Goal: Task Accomplishment & Management: Use online tool/utility

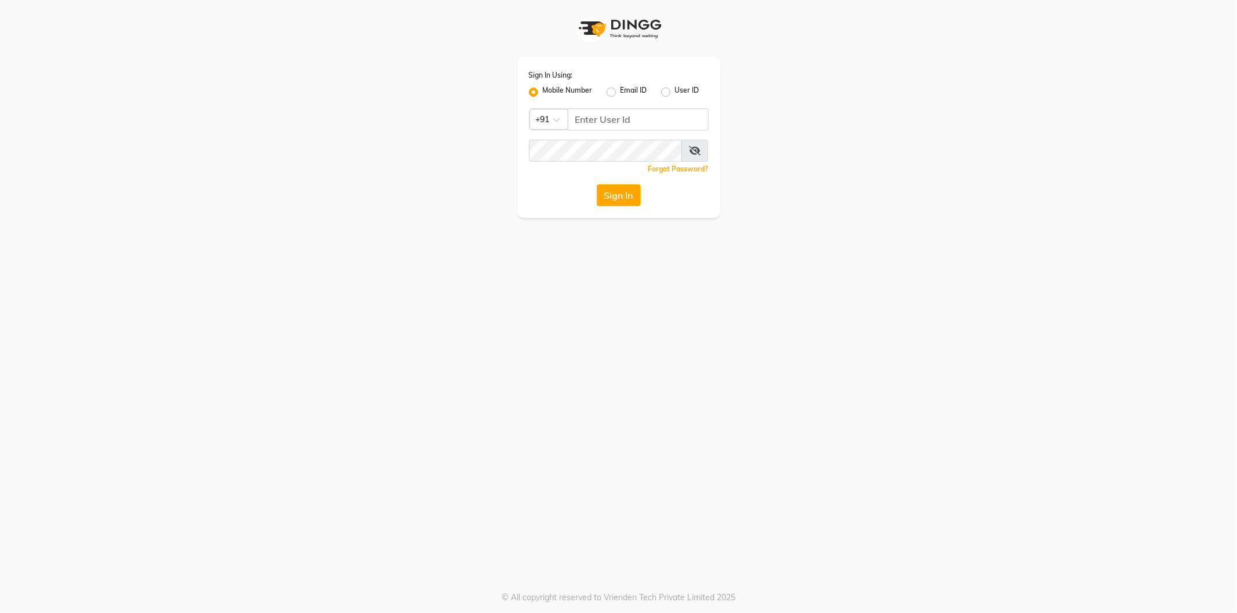
click at [623, 121] on input "Username" at bounding box center [638, 119] width 141 height 22
type input "8824152513"
click at [597, 184] on button "Sign In" at bounding box center [619, 195] width 44 height 22
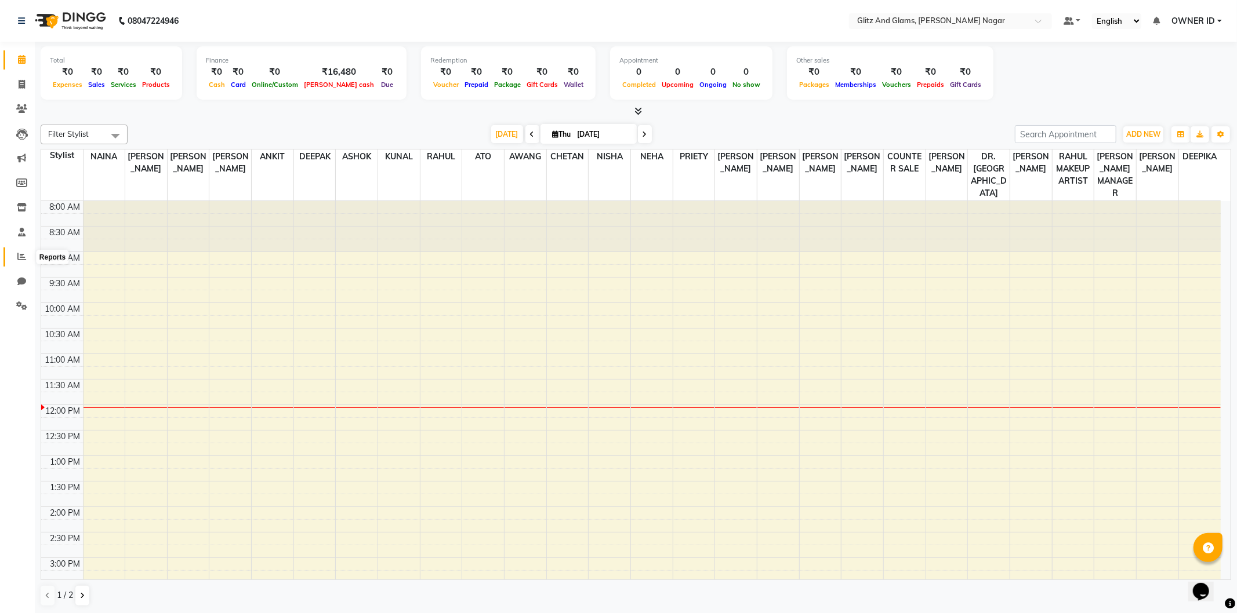
click at [23, 255] on icon at bounding box center [21, 256] width 9 height 9
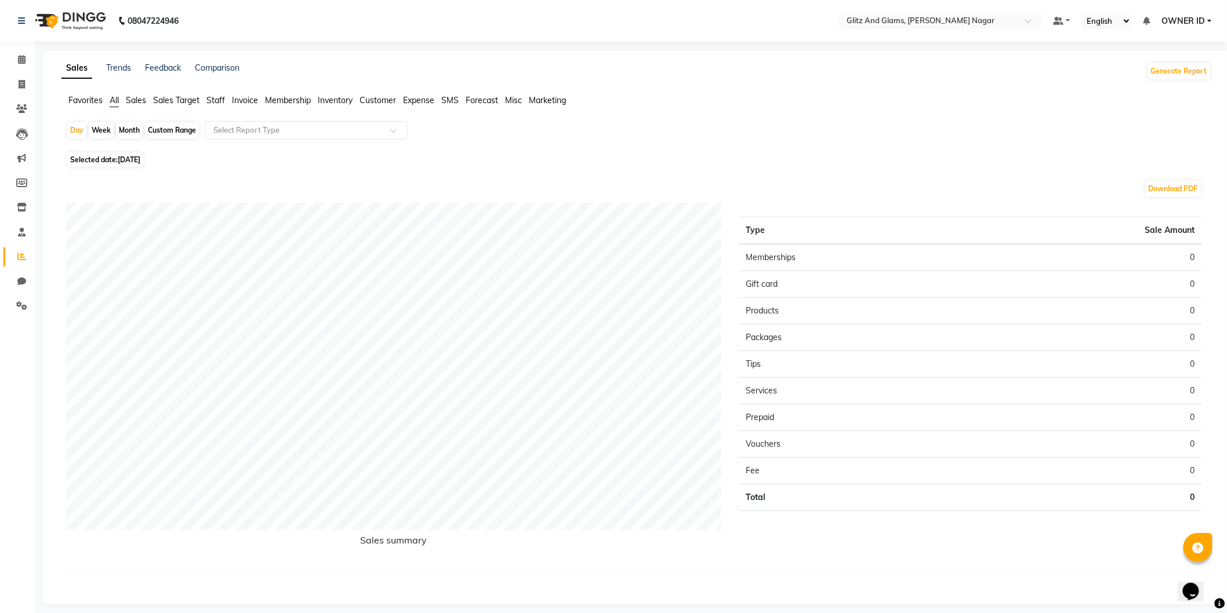
click at [219, 103] on span "Staff" at bounding box center [215, 100] width 19 height 10
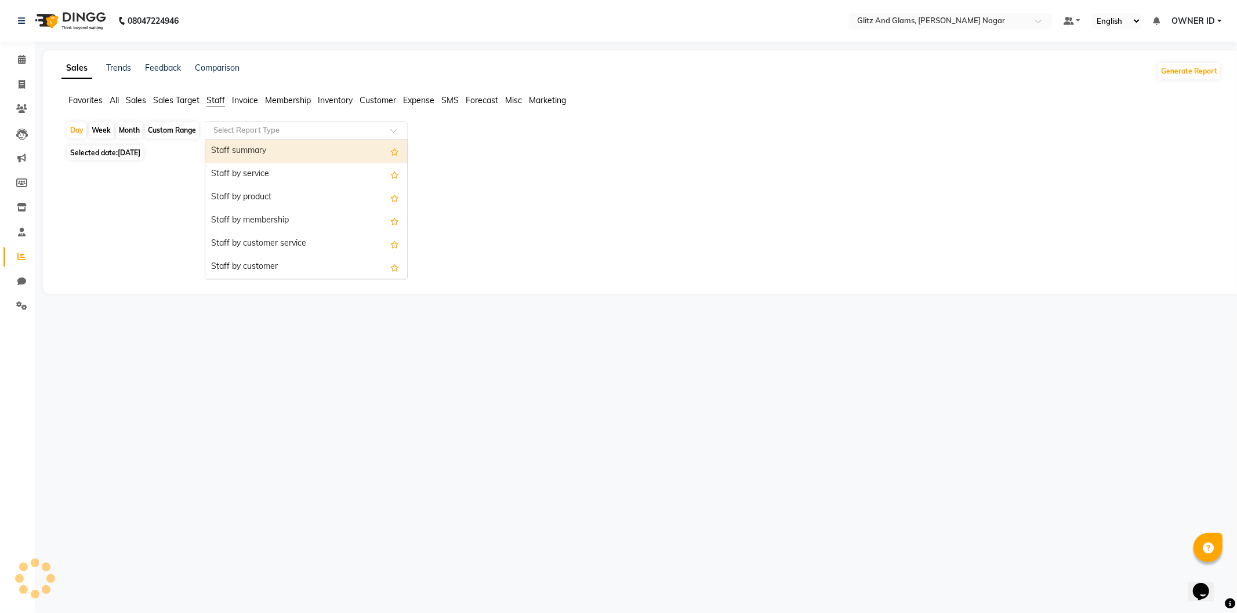
click at [241, 128] on input "text" at bounding box center [294, 131] width 167 height 12
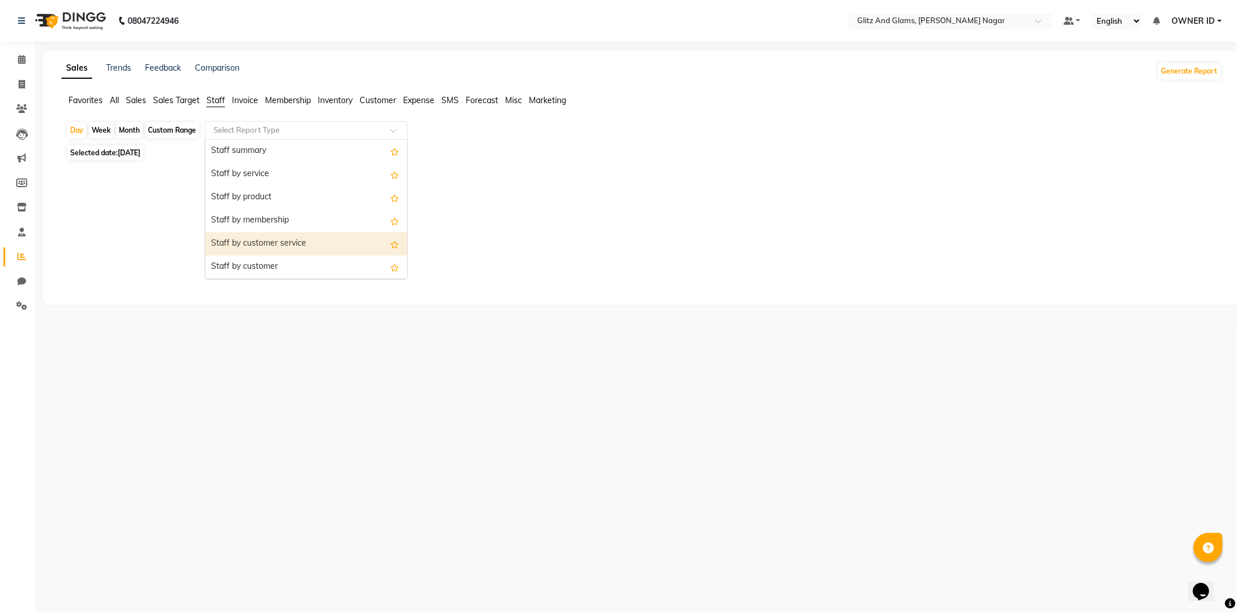
click at [255, 249] on div "Staff by customer service" at bounding box center [306, 243] width 202 height 23
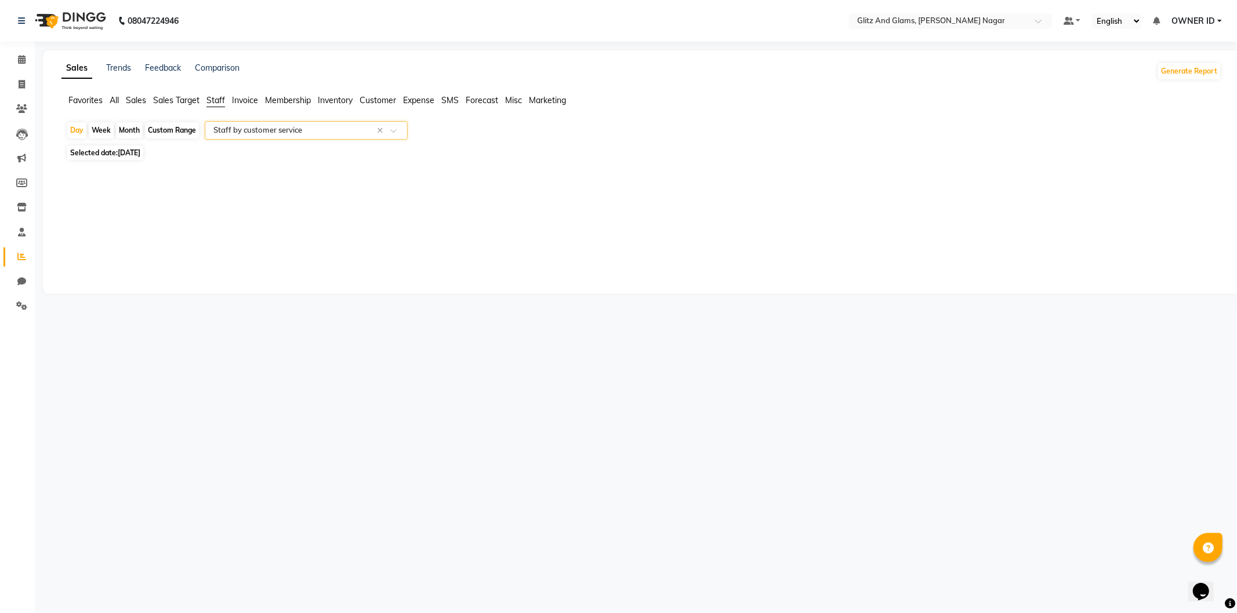
click at [168, 134] on div "Custom Range" at bounding box center [172, 130] width 54 height 16
select select "9"
select select "2025"
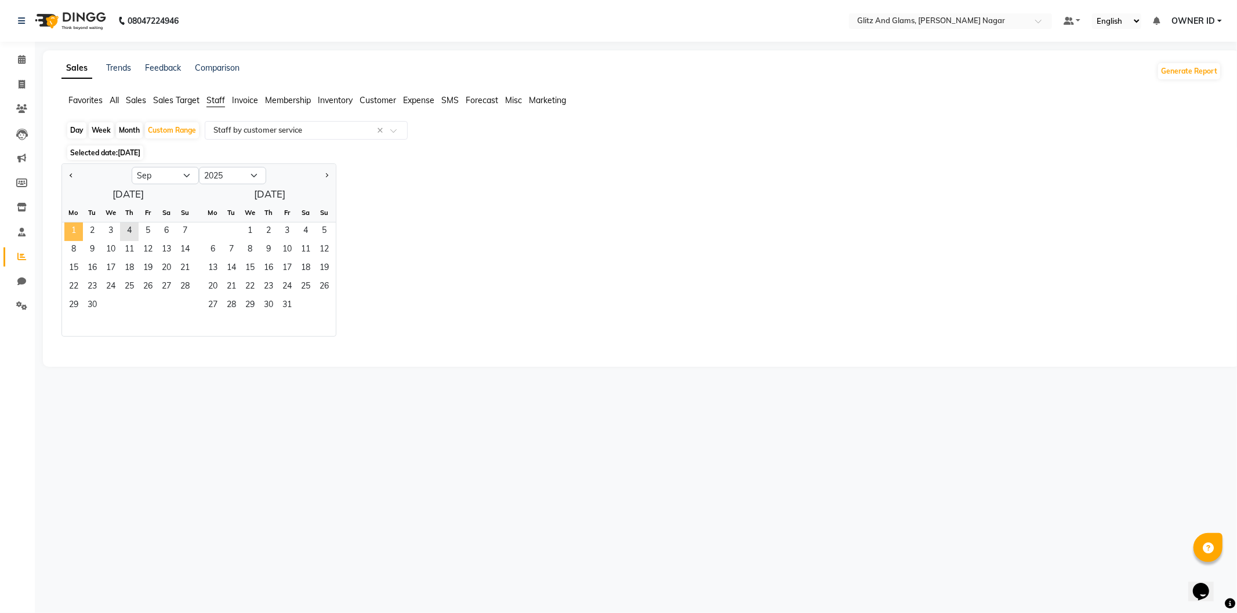
click at [72, 232] on span "1" at bounding box center [73, 232] width 19 height 19
click at [93, 301] on span "30" at bounding box center [92, 306] width 19 height 19
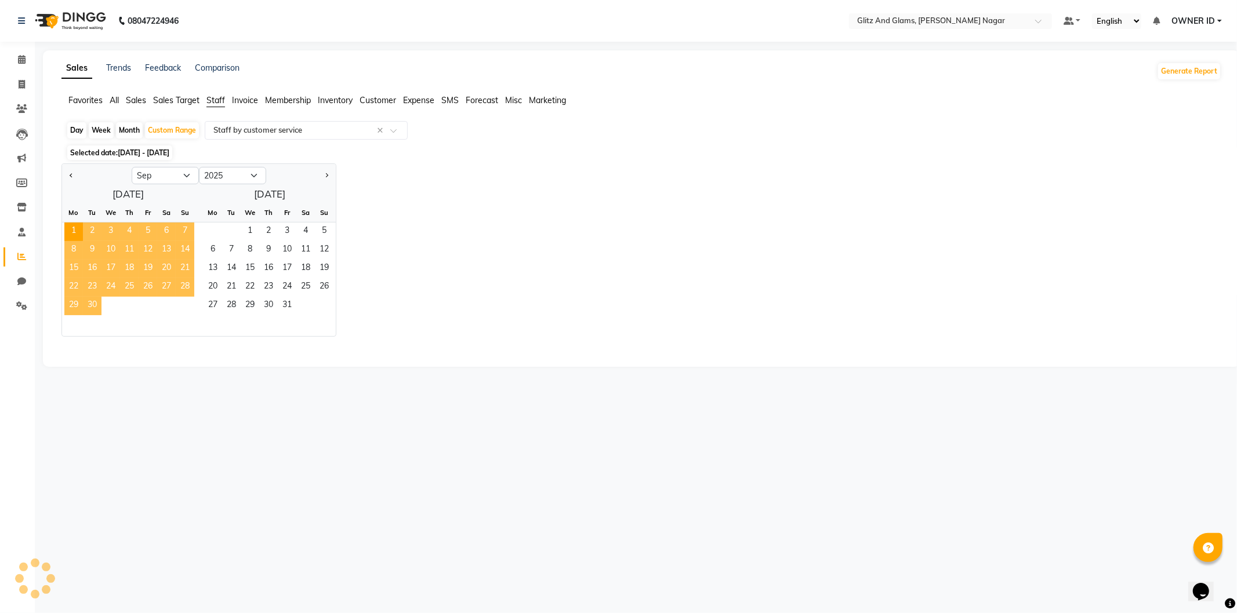
select select "full_report"
select select "csv"
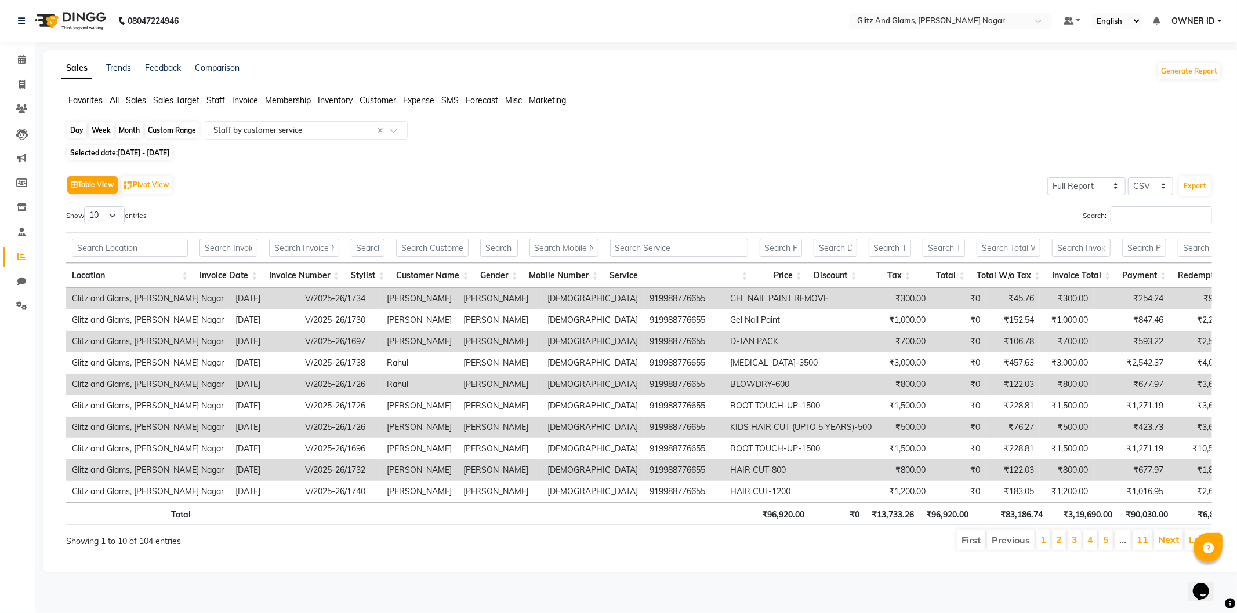
click at [170, 132] on div "Custom Range" at bounding box center [172, 130] width 54 height 16
select select "9"
select select "2025"
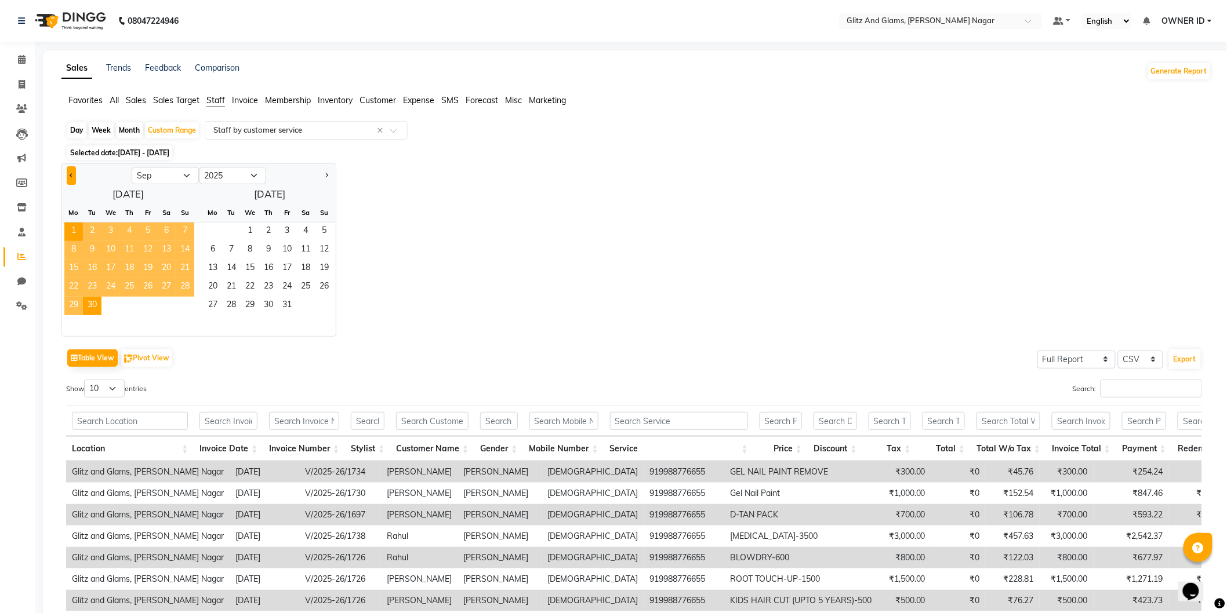
click at [67, 177] on button "Previous month" at bounding box center [71, 175] width 9 height 19
select select "8"
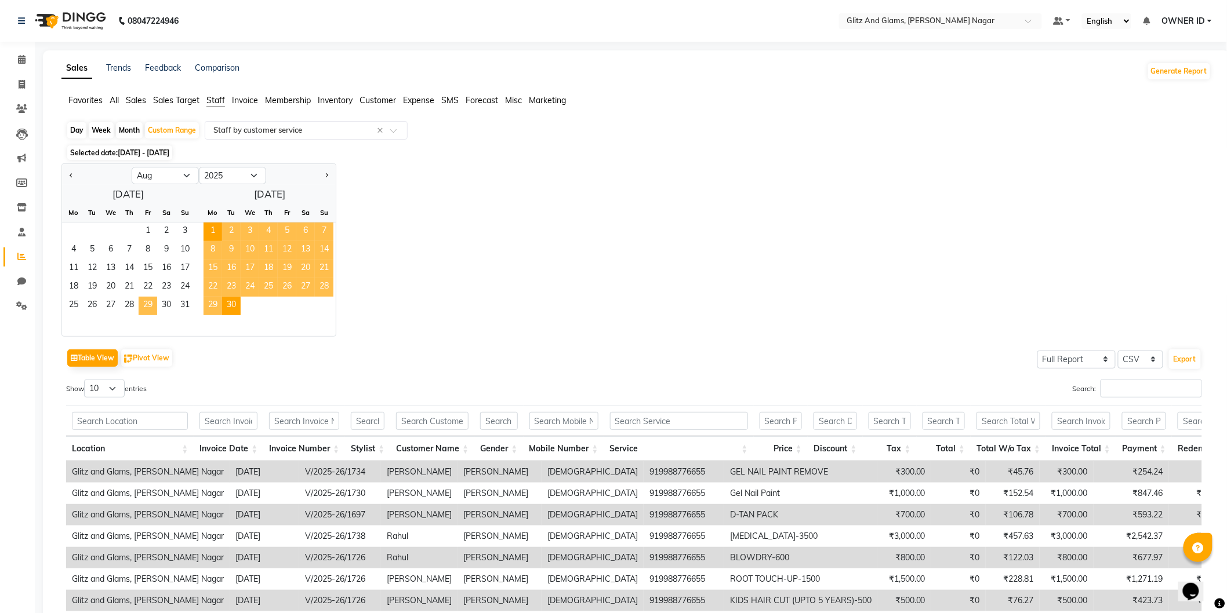
click at [154, 305] on span "29" at bounding box center [148, 306] width 19 height 19
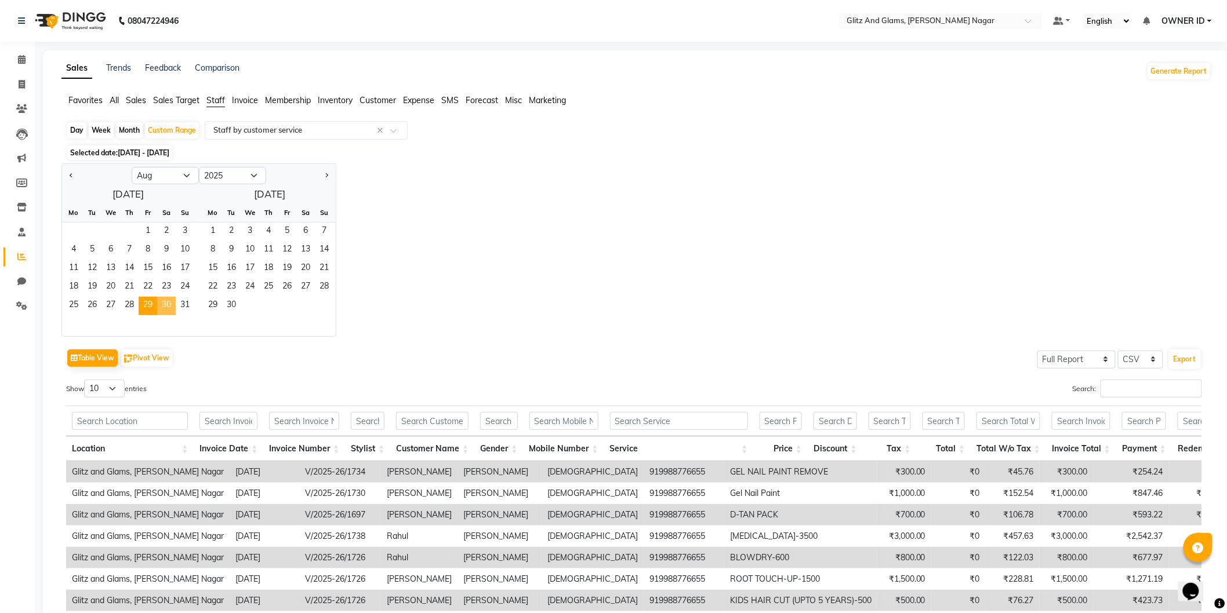
click at [163, 305] on span "30" at bounding box center [166, 306] width 19 height 19
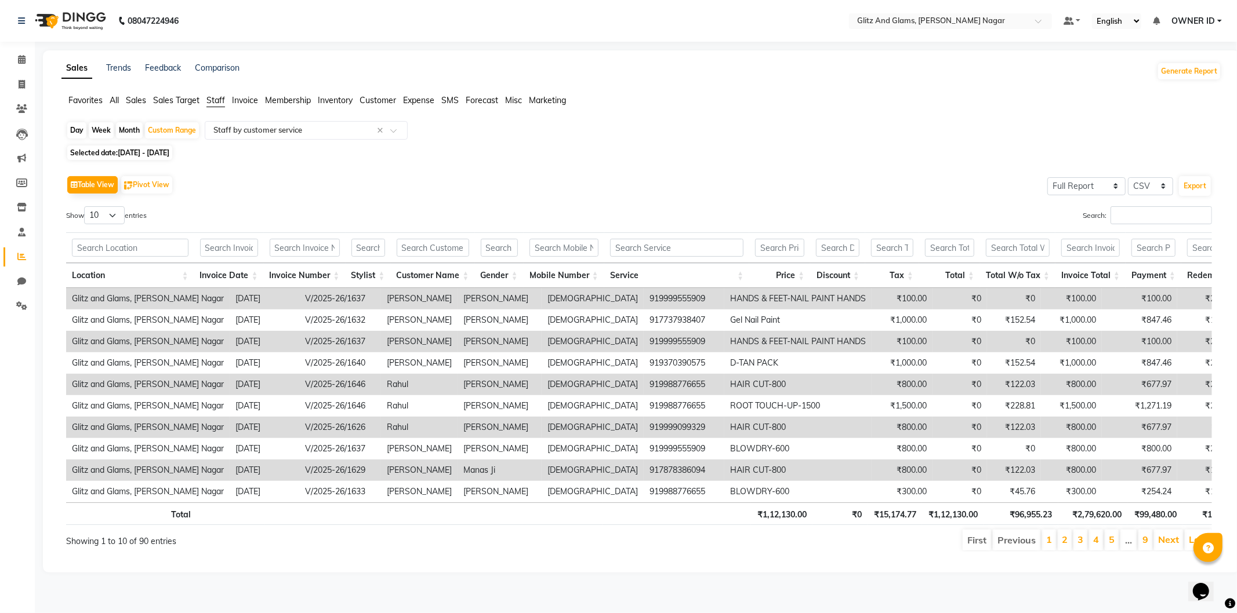
click at [169, 151] on span "29-08-2025 - 30-08-2025" at bounding box center [144, 152] width 52 height 9
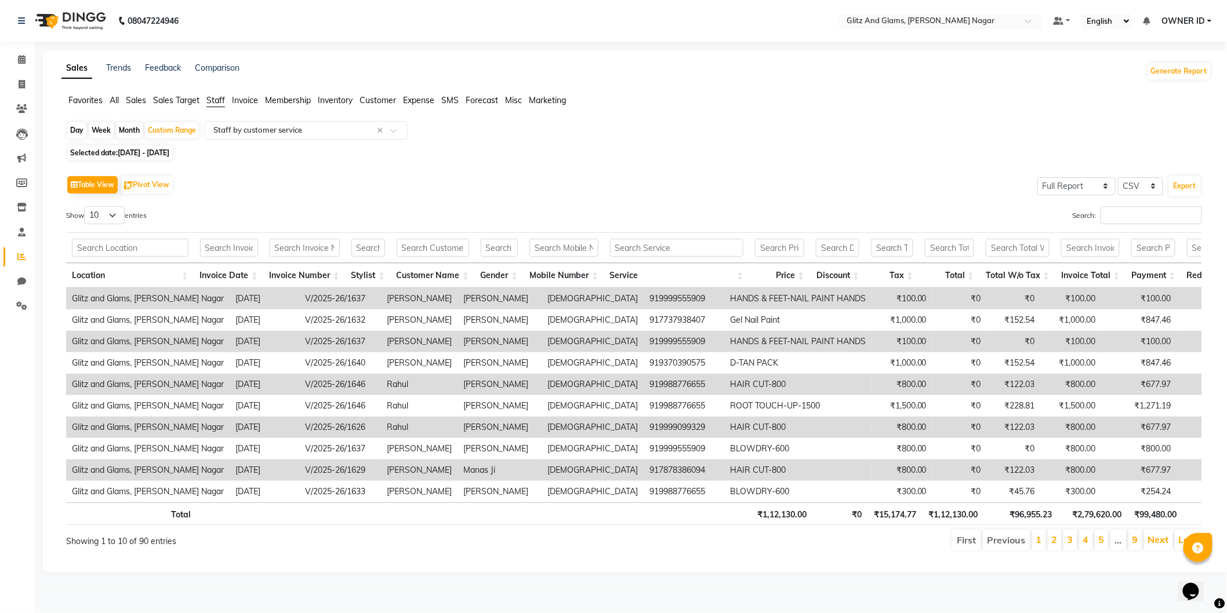
select select "8"
select select "2025"
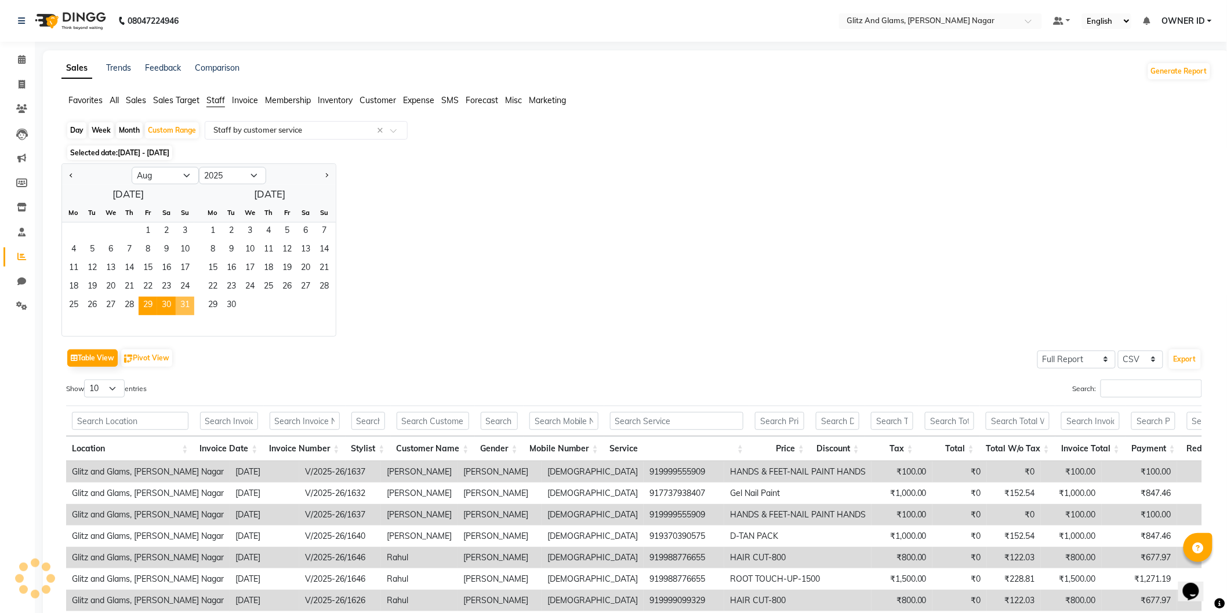
click at [189, 308] on span "31" at bounding box center [185, 306] width 19 height 19
click at [167, 306] on span "30" at bounding box center [166, 306] width 19 height 19
click at [151, 303] on span "29" at bounding box center [148, 306] width 19 height 19
click at [177, 304] on span "31" at bounding box center [185, 306] width 19 height 19
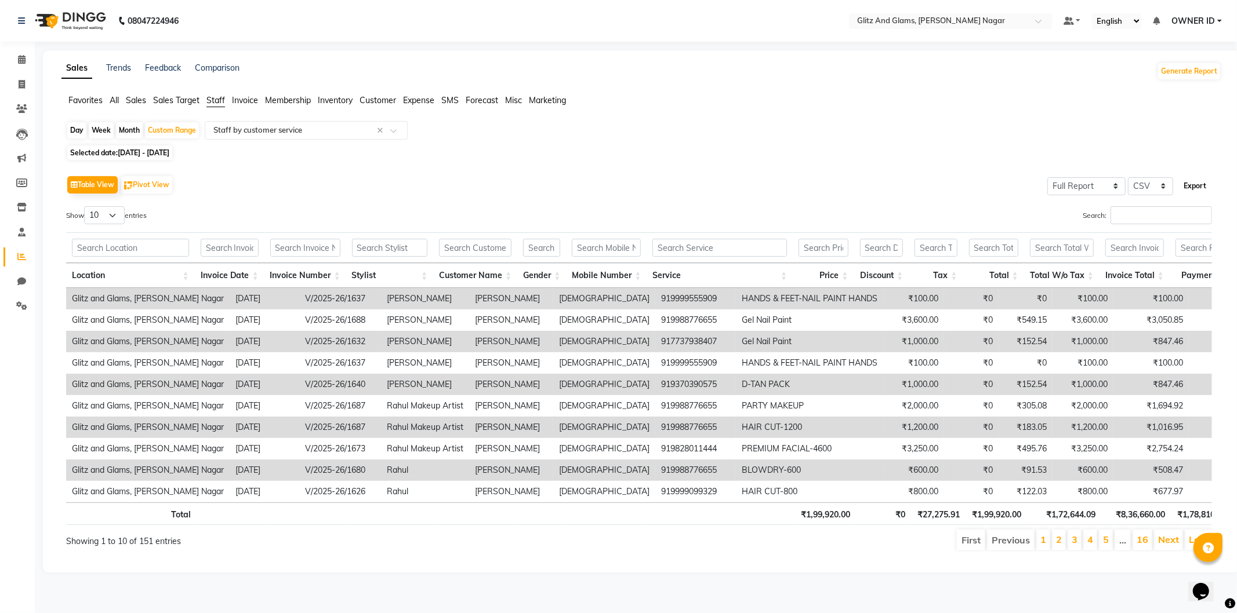
click at [1202, 186] on button "Export" at bounding box center [1195, 186] width 32 height 20
click at [1179, 176] on button "Export" at bounding box center [1195, 186] width 32 height 20
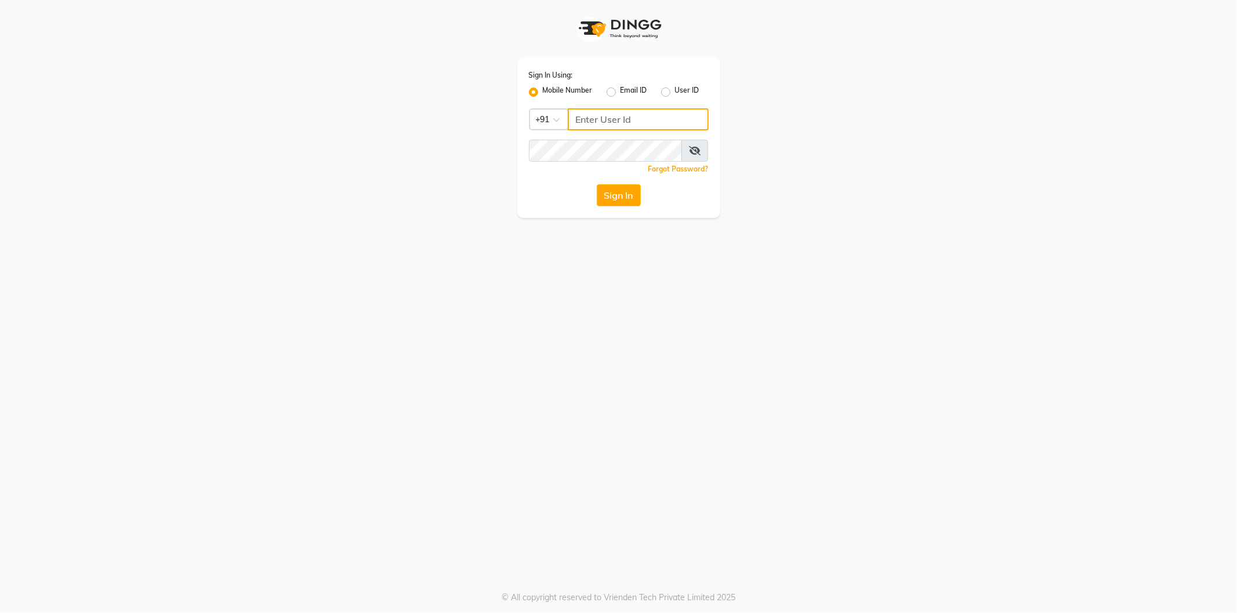
click at [668, 119] on input "Username" at bounding box center [638, 119] width 141 height 22
type input "8824152513"
click at [597, 184] on button "Sign In" at bounding box center [619, 195] width 44 height 22
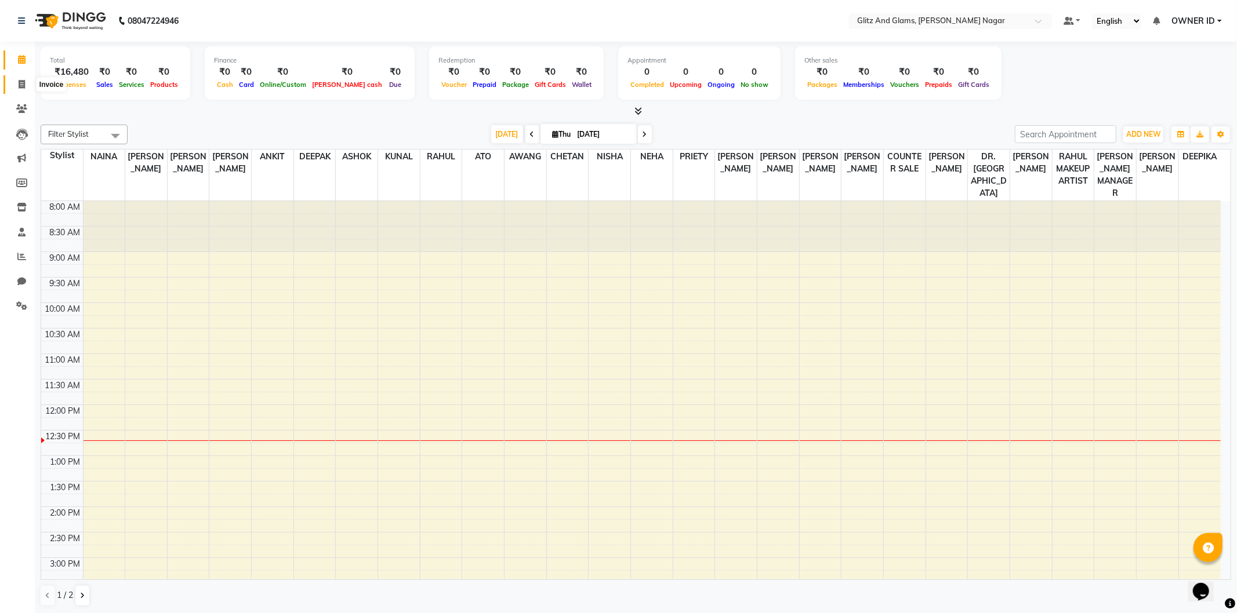
click at [18, 78] on span at bounding box center [22, 84] width 20 height 13
select select "service"
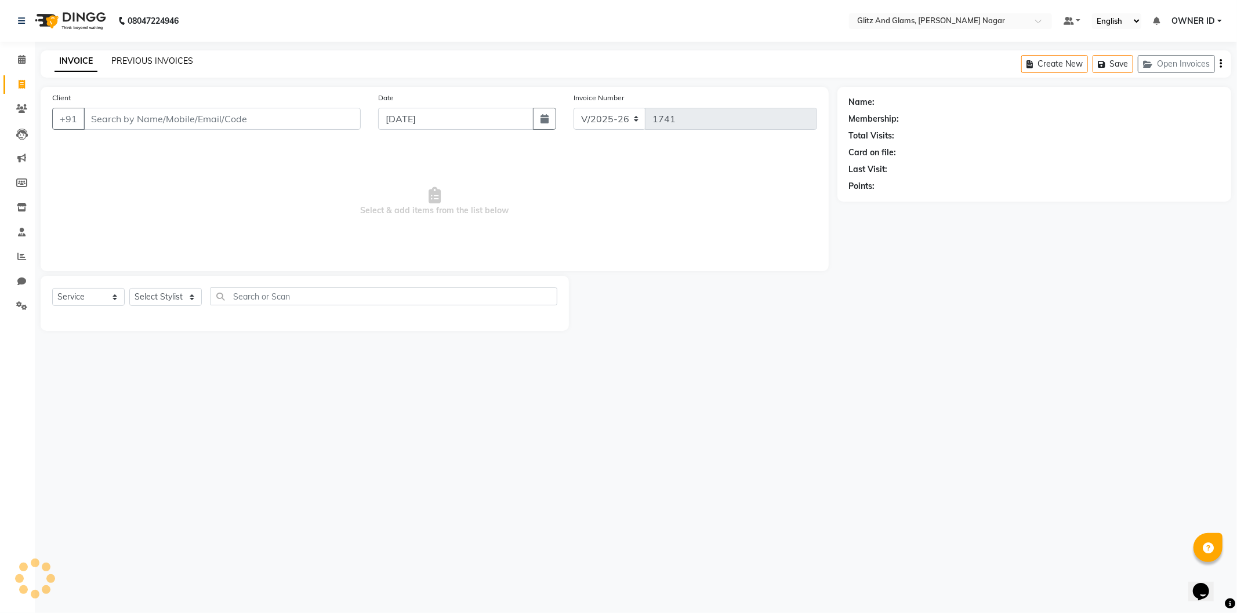
click at [142, 61] on link "PREVIOUS INVOICES" at bounding box center [152, 61] width 82 height 10
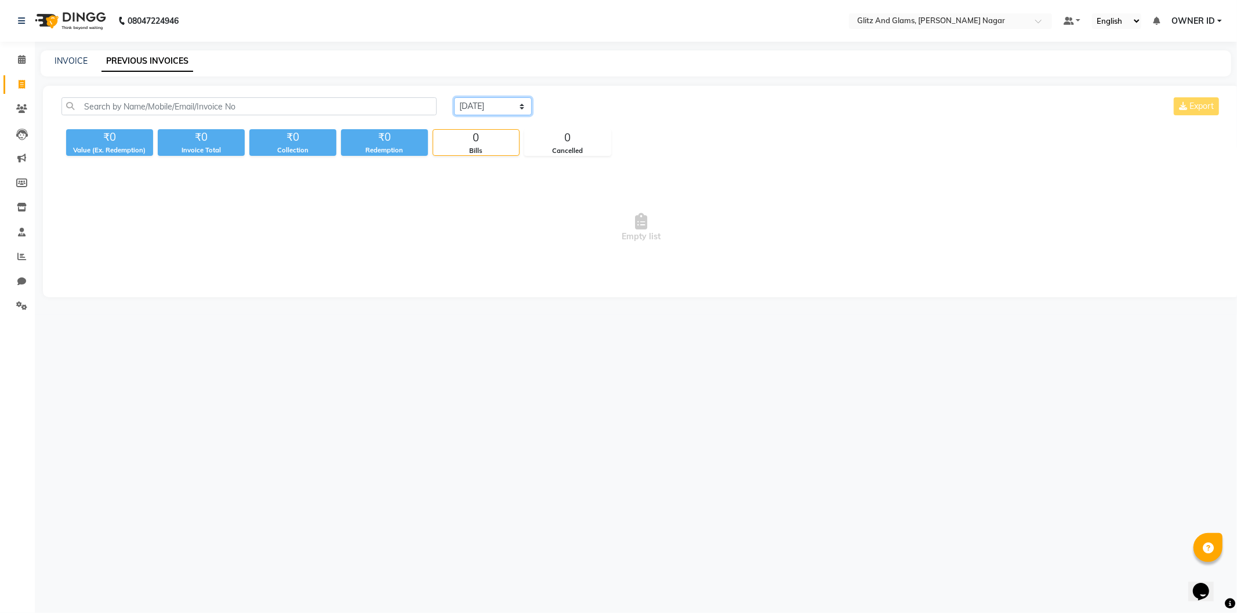
click at [489, 106] on select "Today Yesterday Custom Range" at bounding box center [493, 106] width 78 height 18
click at [520, 106] on select "Today Yesterday Custom Range" at bounding box center [493, 106] width 78 height 18
click at [521, 110] on select "Today Yesterday Custom Range" at bounding box center [493, 106] width 78 height 18
select select "range"
click at [454, 97] on select "Today Yesterday Custom Range" at bounding box center [493, 106] width 78 height 18
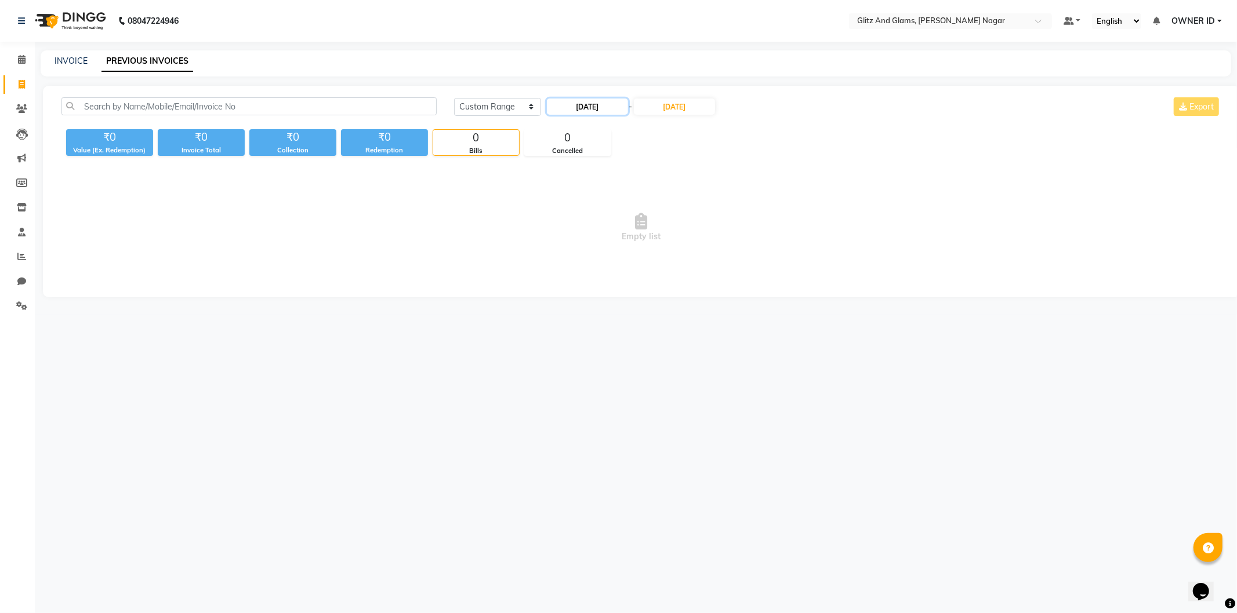
click at [617, 112] on input "04-09-2025" at bounding box center [587, 107] width 81 height 16
select select "9"
select select "2025"
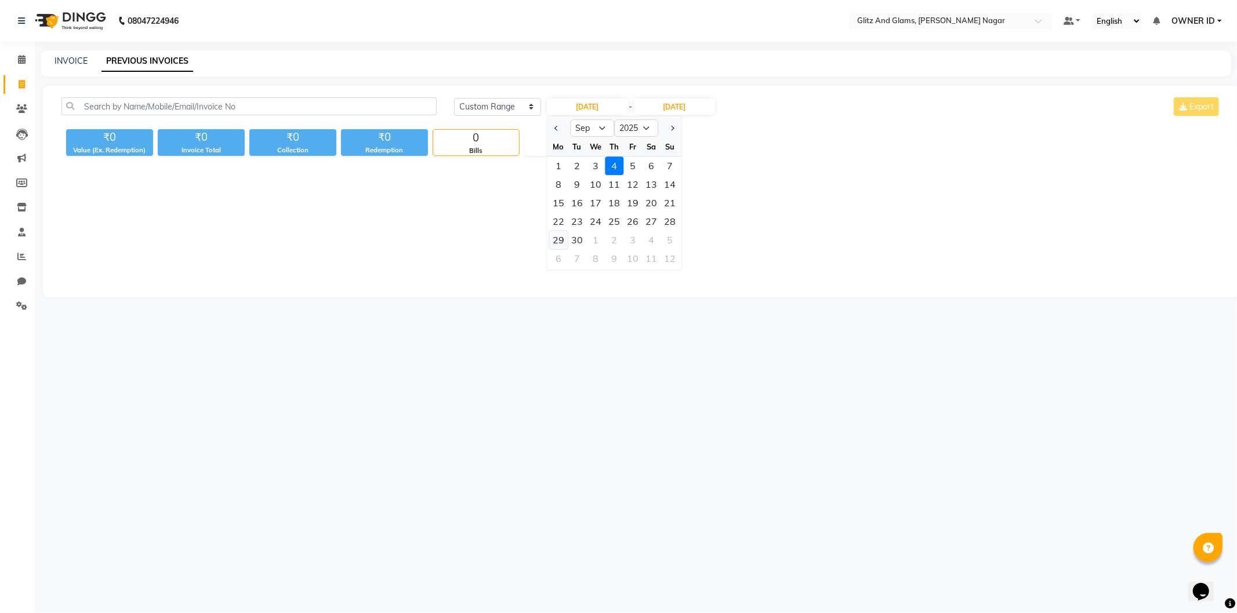
click at [564, 238] on div "29" at bounding box center [558, 240] width 19 height 19
type input "29-09-2025"
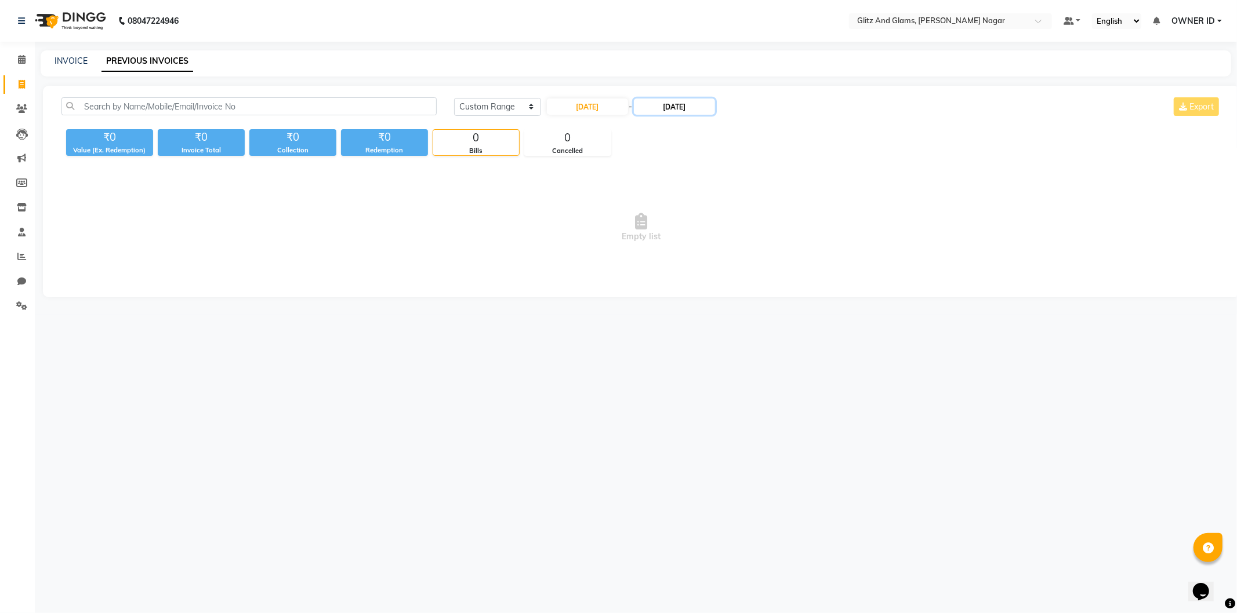
click at [669, 107] on input "04-09-2025" at bounding box center [674, 107] width 81 height 16
click at [653, 237] on div "29" at bounding box center [650, 240] width 19 height 19
type input "29-09-2025"
click at [595, 102] on input "29-09-2025" at bounding box center [587, 107] width 81 height 16
select select "9"
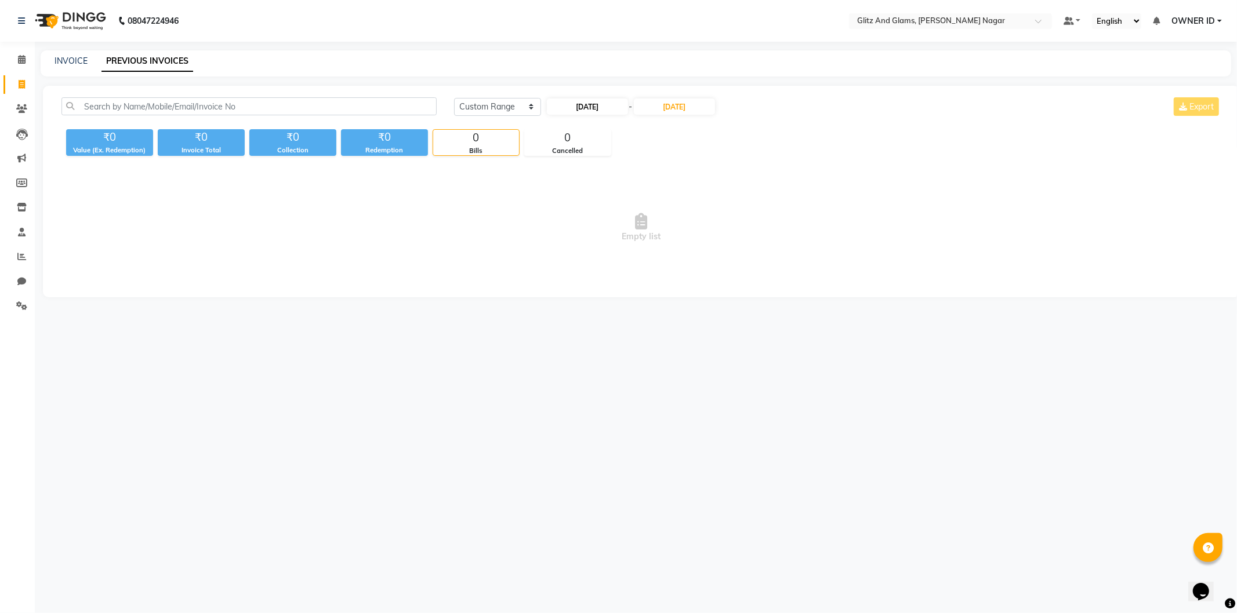
select select "2025"
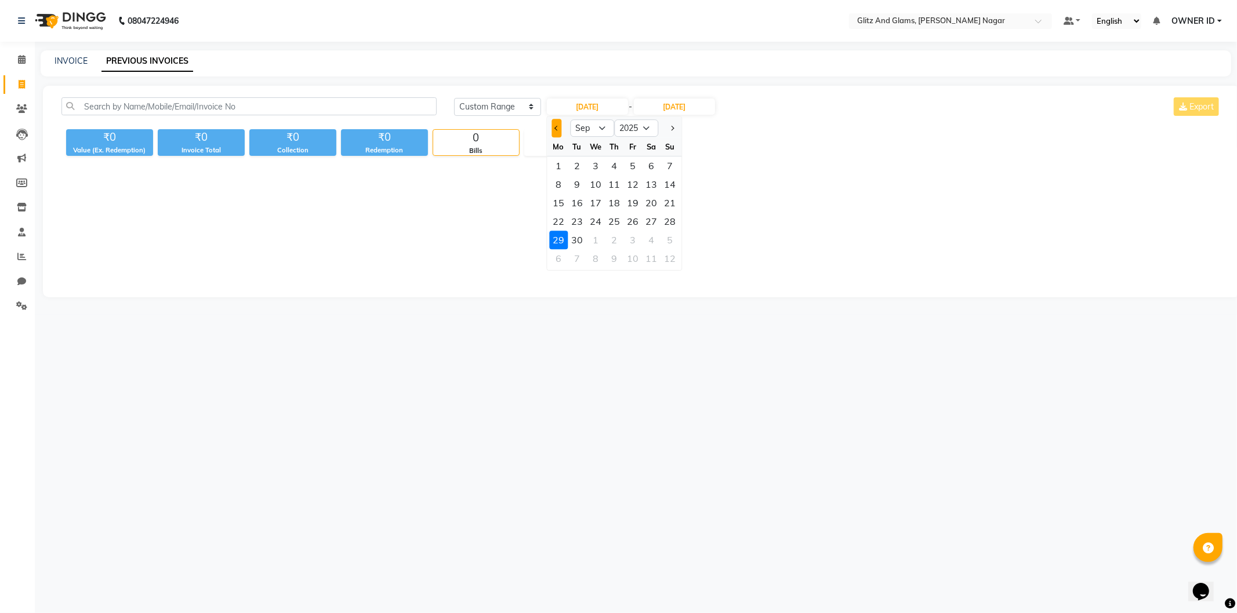
click at [553, 129] on button "Previous month" at bounding box center [556, 128] width 10 height 19
select select "8"
click at [624, 238] on div "29" at bounding box center [632, 240] width 19 height 19
type input "29-08-2025"
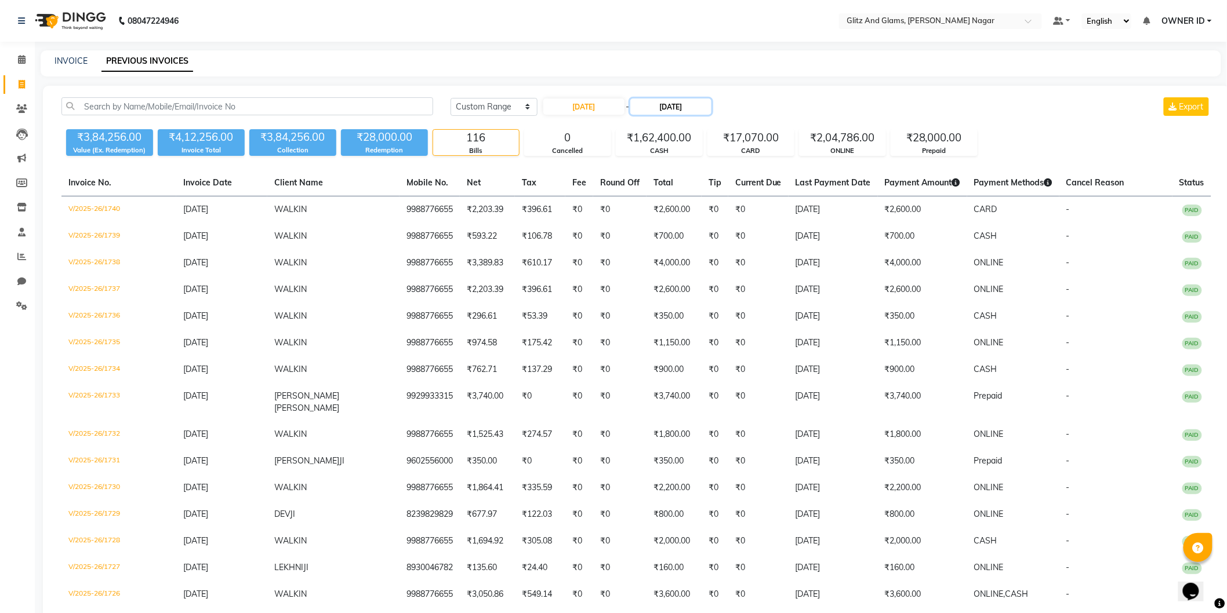
click at [670, 113] on input "29-09-2025" at bounding box center [670, 107] width 81 height 16
click at [642, 128] on span "Previous month" at bounding box center [644, 128] width 5 height 5
select select "8"
click at [722, 239] on div "29" at bounding box center [720, 240] width 19 height 19
type input "29-08-2025"
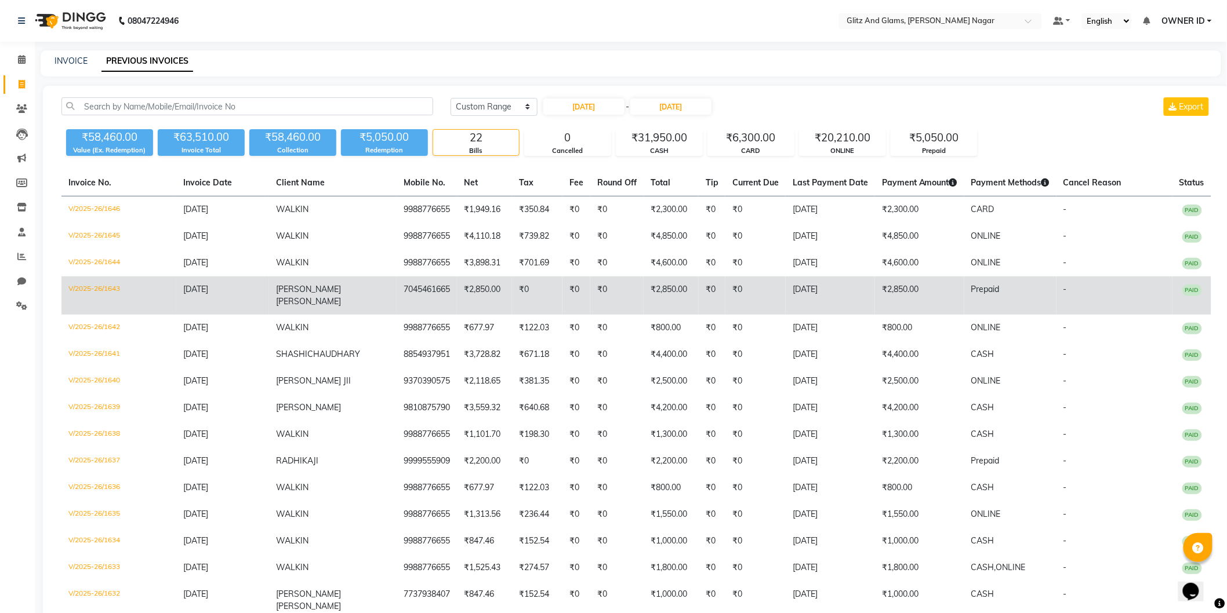
click at [78, 288] on td "V/2025-26/1643" at bounding box center [118, 296] width 115 height 38
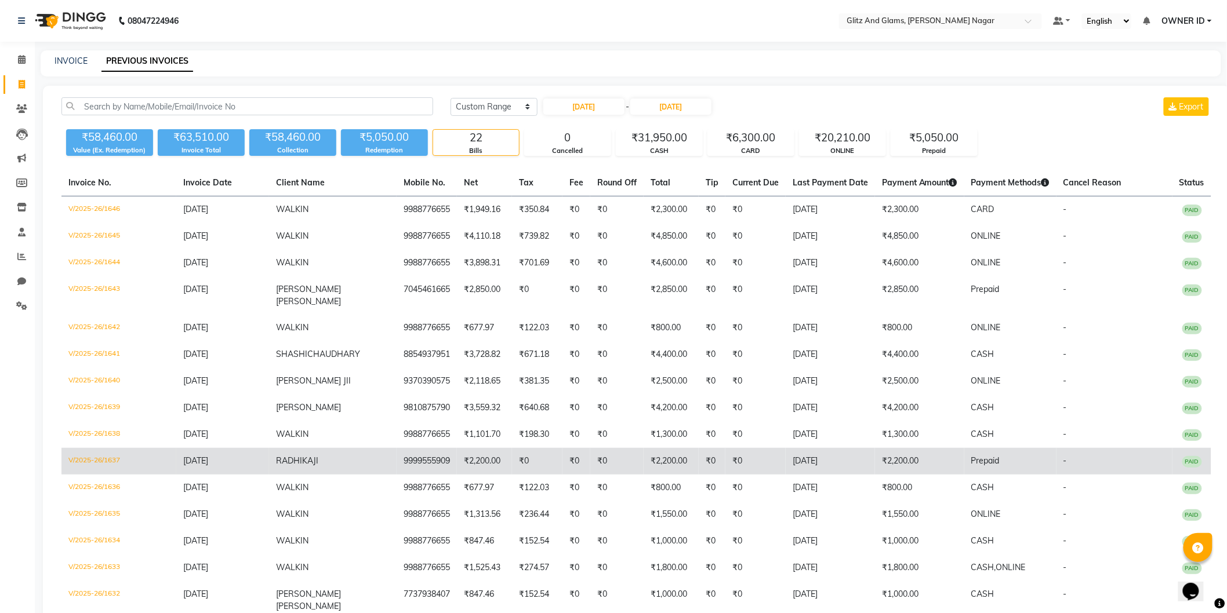
click at [86, 448] on td "V/2025-26/1637" at bounding box center [118, 461] width 115 height 27
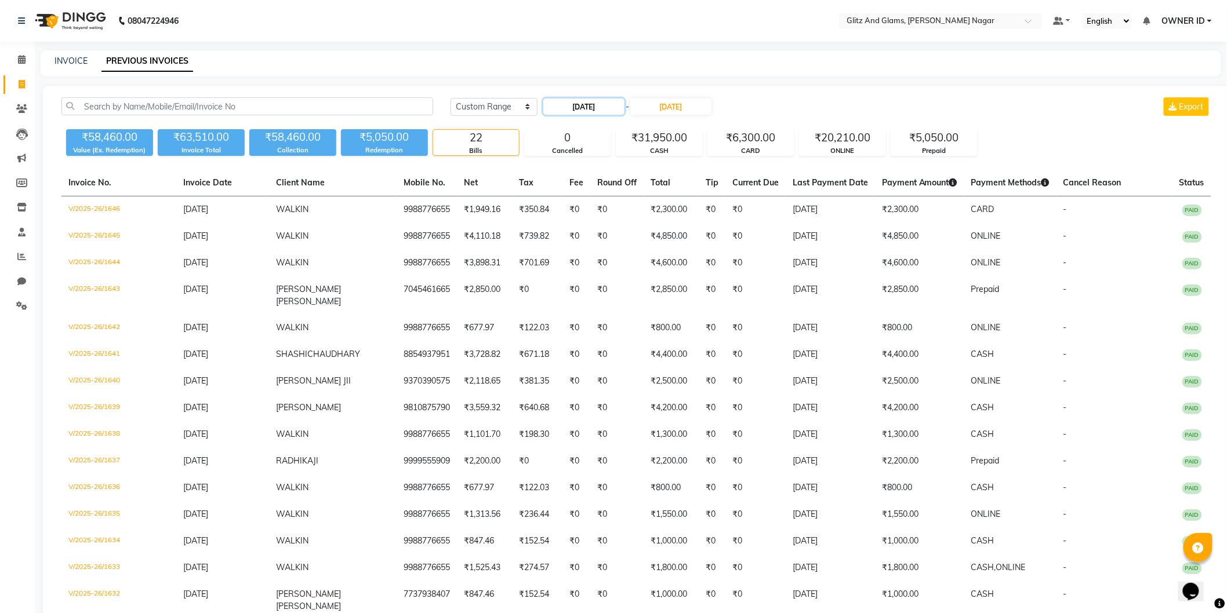
click at [588, 104] on input "29-08-2025" at bounding box center [583, 107] width 81 height 16
select select "8"
select select "2025"
drag, startPoint x: 652, startPoint y: 238, endPoint x: 664, endPoint y: 139, distance: 100.0
click at [652, 235] on div "30" at bounding box center [647, 240] width 19 height 19
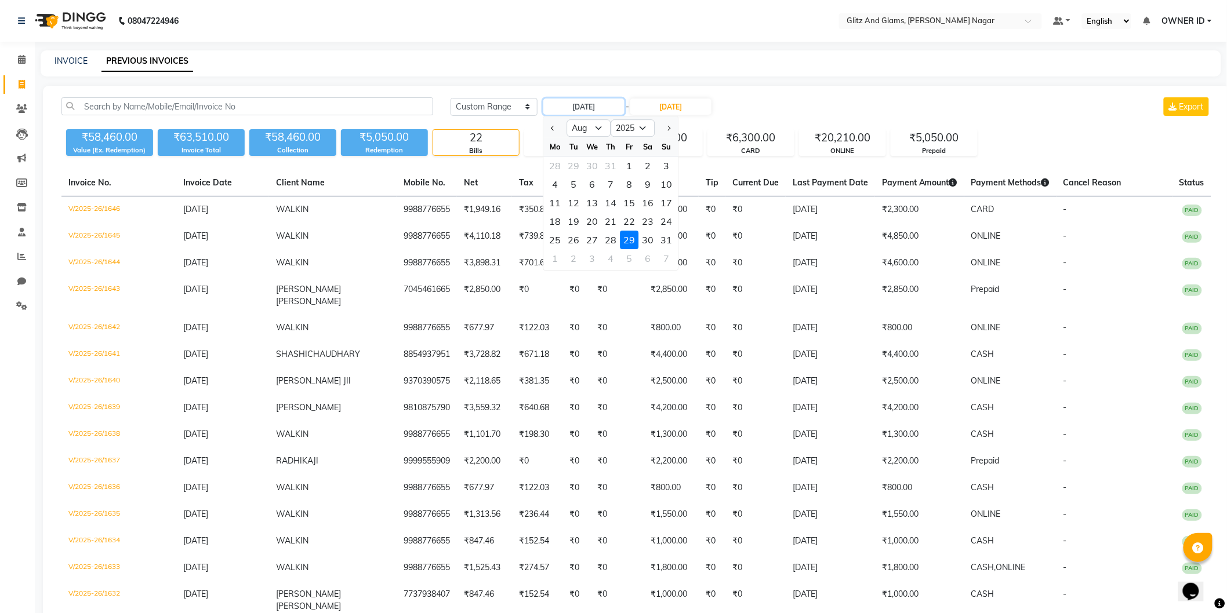
type input "30-08-2025"
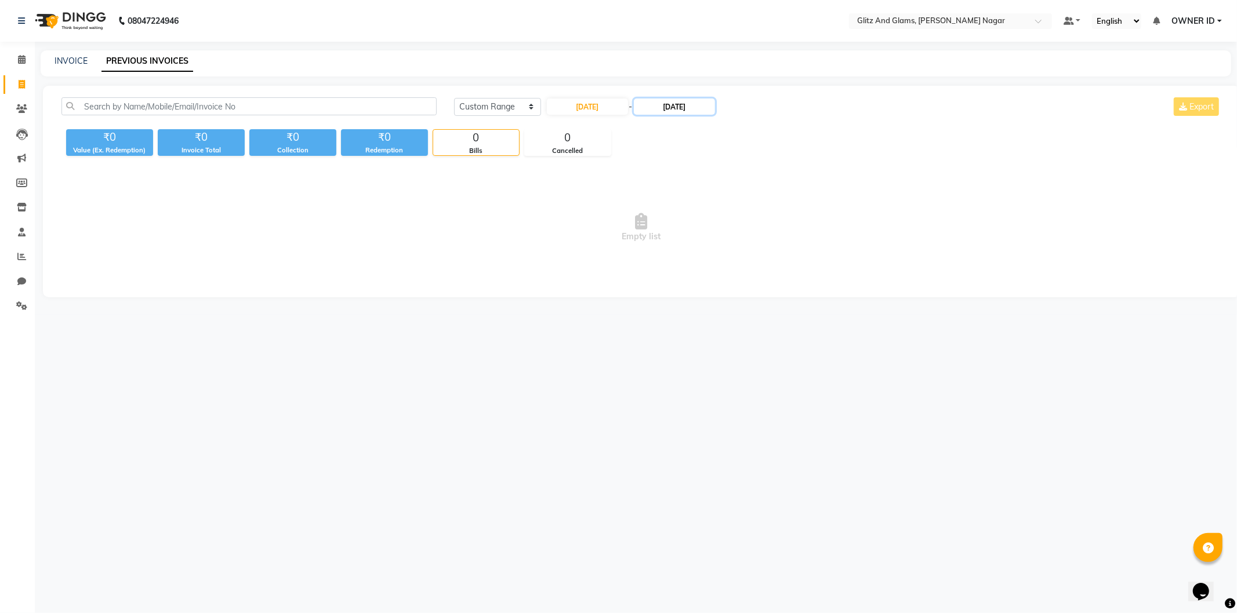
click at [682, 108] on input "29-08-2025" at bounding box center [674, 107] width 81 height 16
click at [737, 240] on div "30" at bounding box center [742, 240] width 19 height 19
type input "30-08-2025"
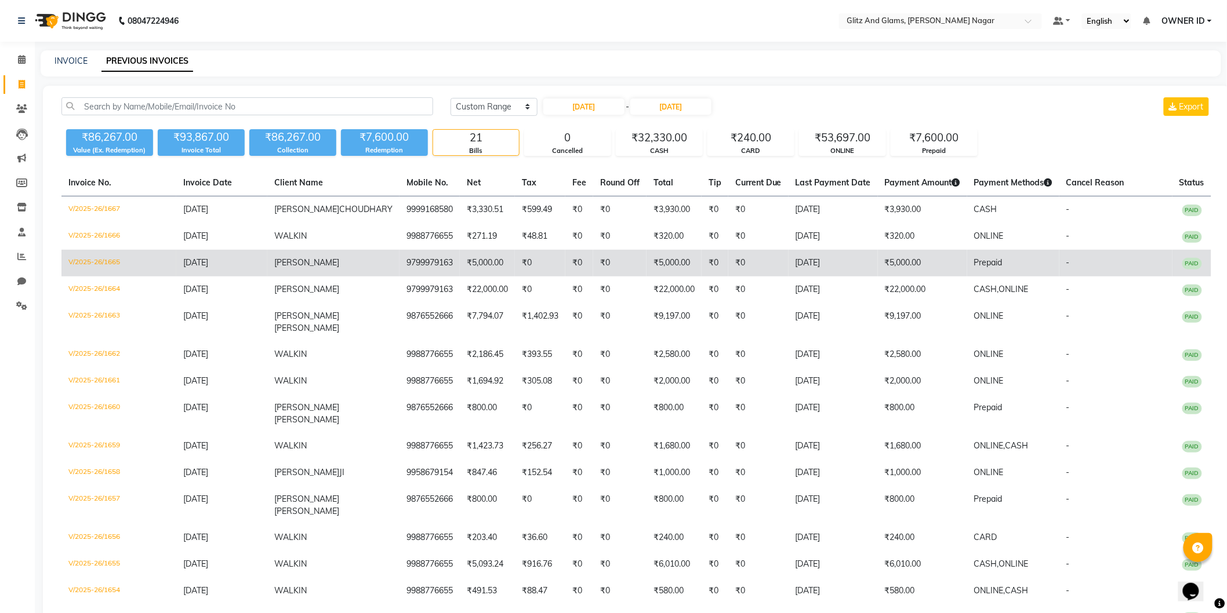
click at [100, 262] on td "V/2025-26/1665" at bounding box center [118, 263] width 115 height 27
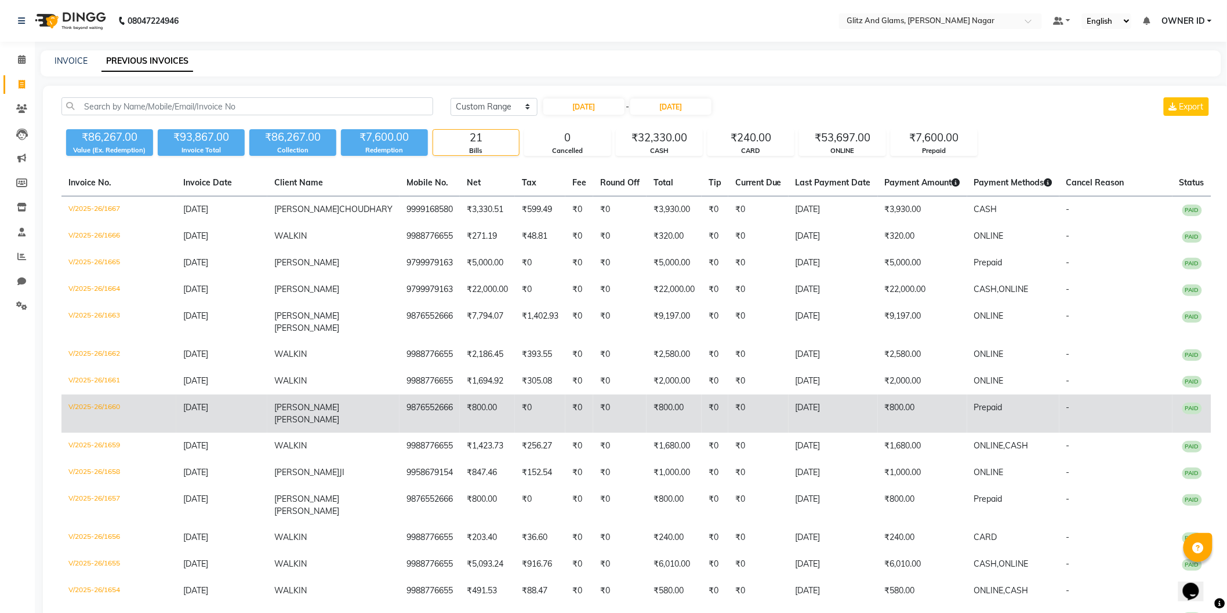
click at [79, 395] on td "V/2025-26/1660" at bounding box center [118, 414] width 115 height 38
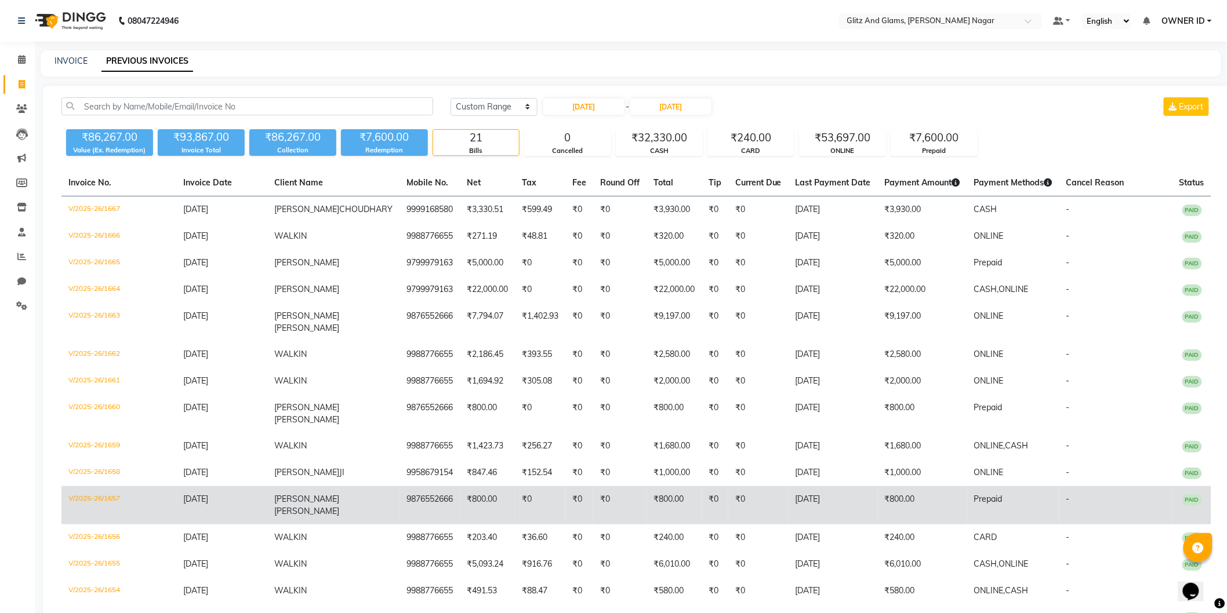
click at [107, 486] on td "V/2025-26/1657" at bounding box center [118, 505] width 115 height 38
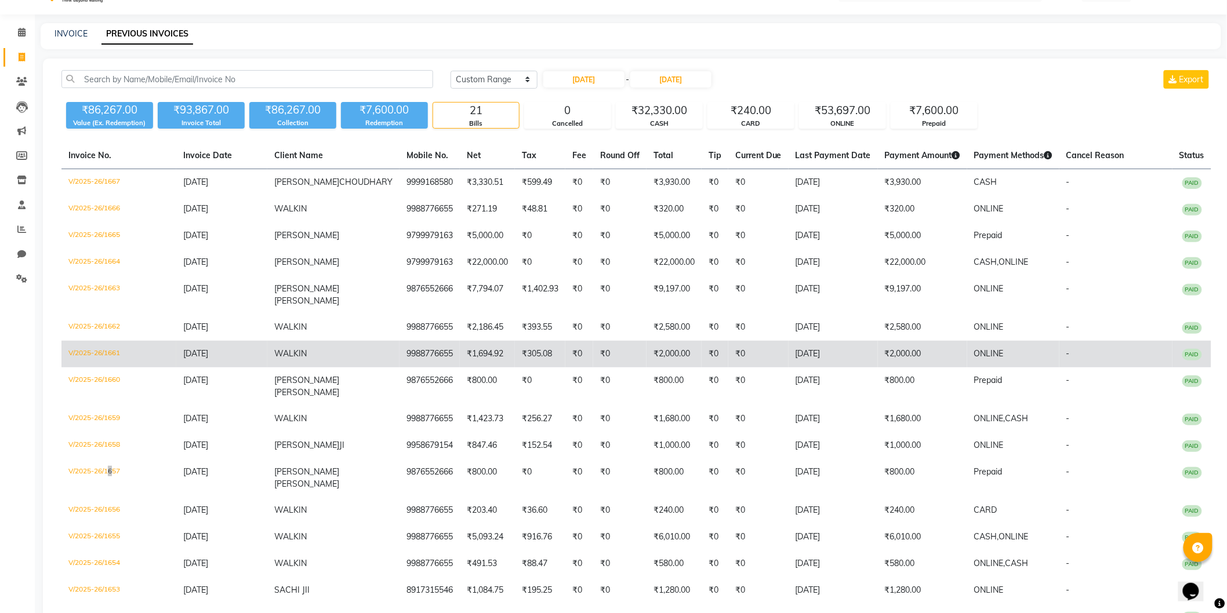
scroll to position [26, 0]
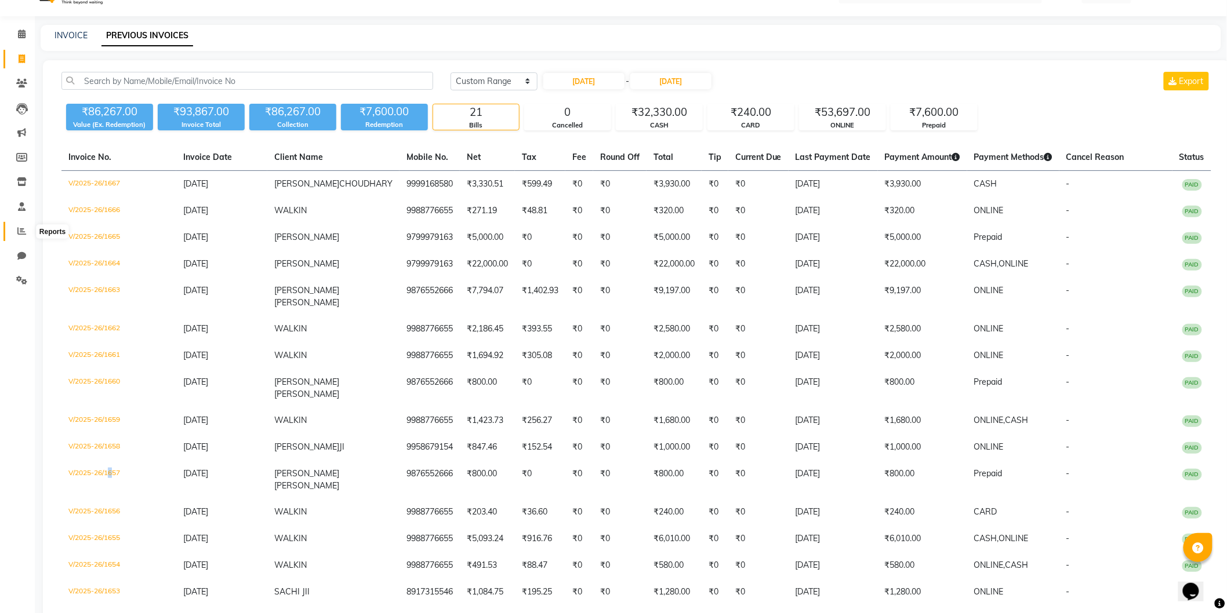
click at [19, 234] on icon at bounding box center [21, 231] width 9 height 9
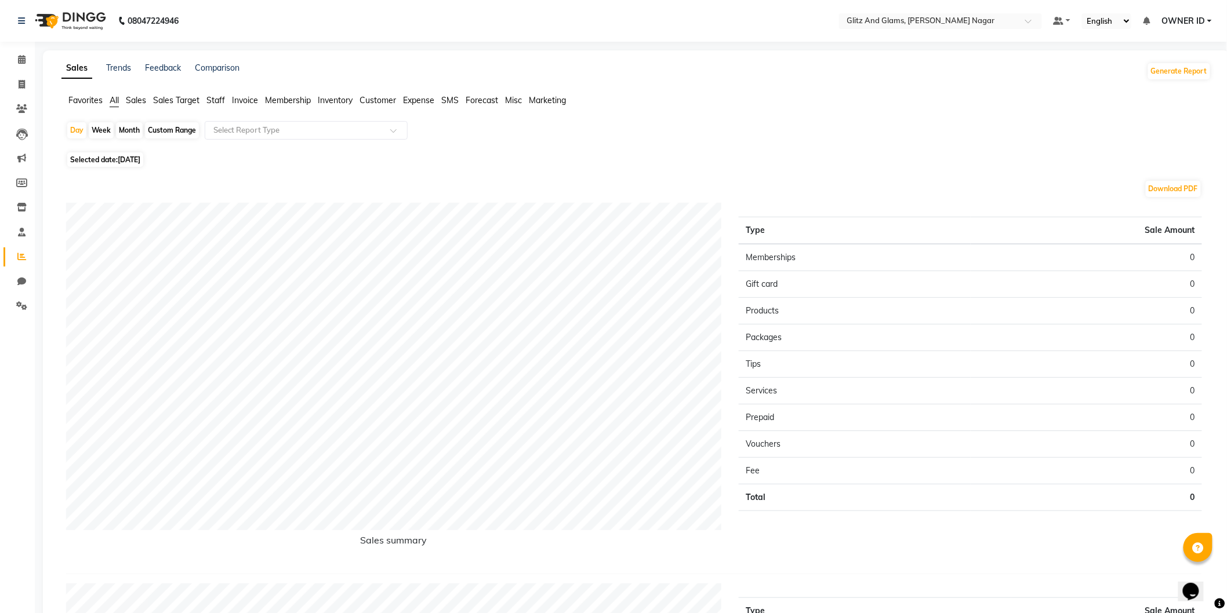
click at [222, 103] on span "Staff" at bounding box center [215, 100] width 19 height 10
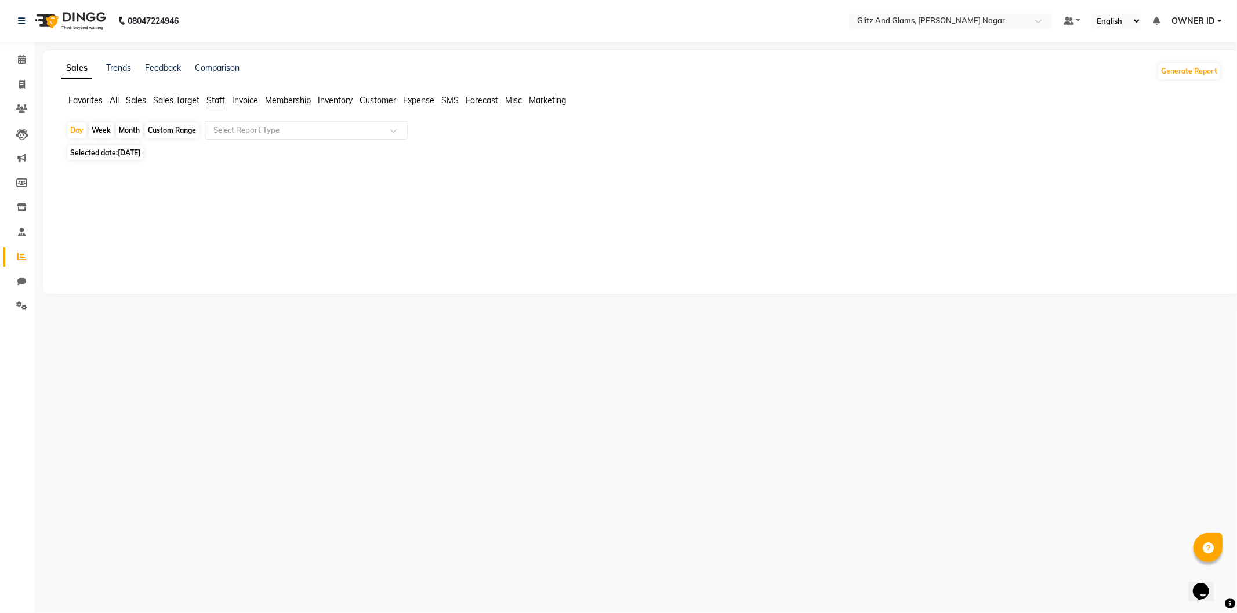
click at [228, 134] on input "text" at bounding box center [294, 131] width 167 height 12
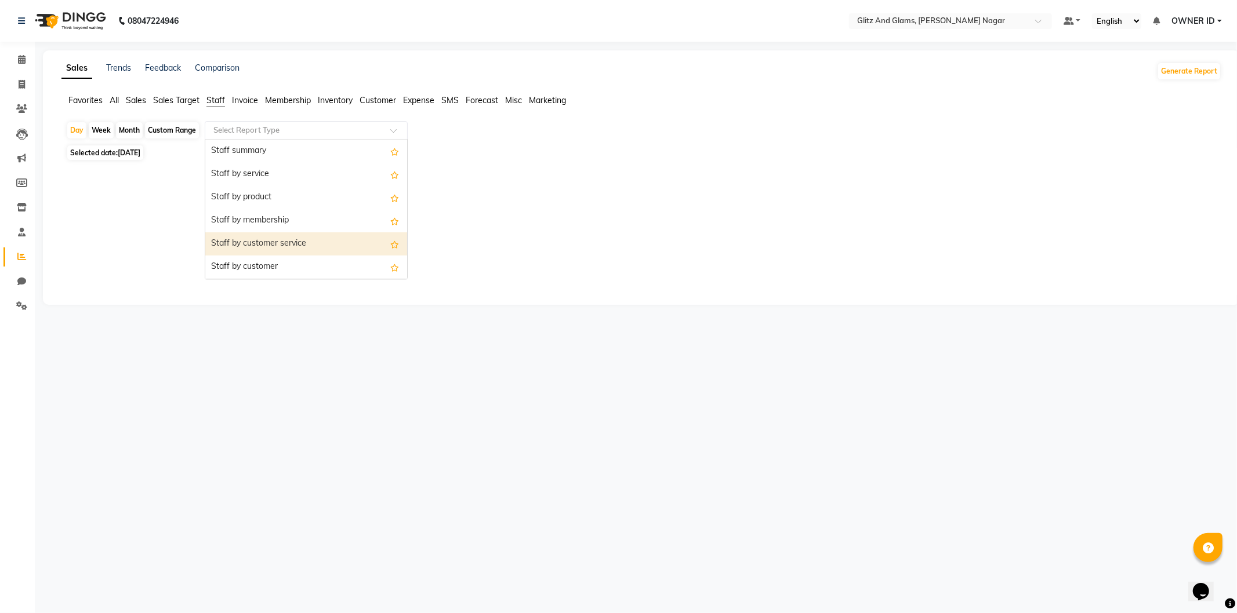
click at [256, 246] on div "Staff by customer service" at bounding box center [306, 243] width 202 height 23
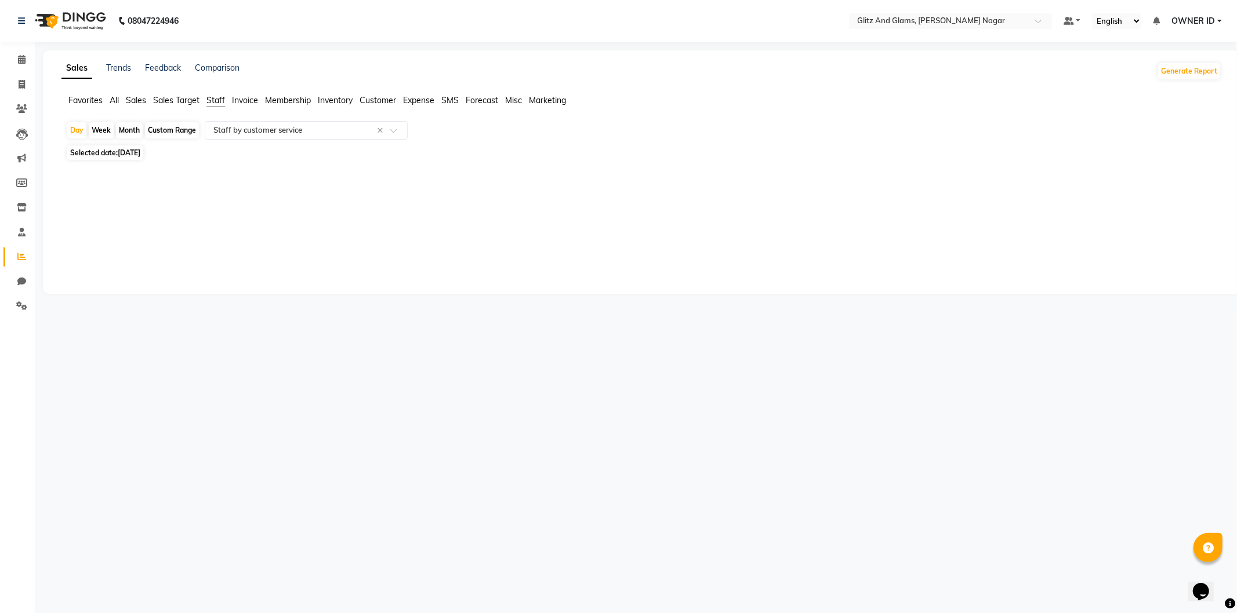
click at [132, 152] on span "04-09-2025" at bounding box center [129, 152] width 23 height 9
select select "9"
select select "2025"
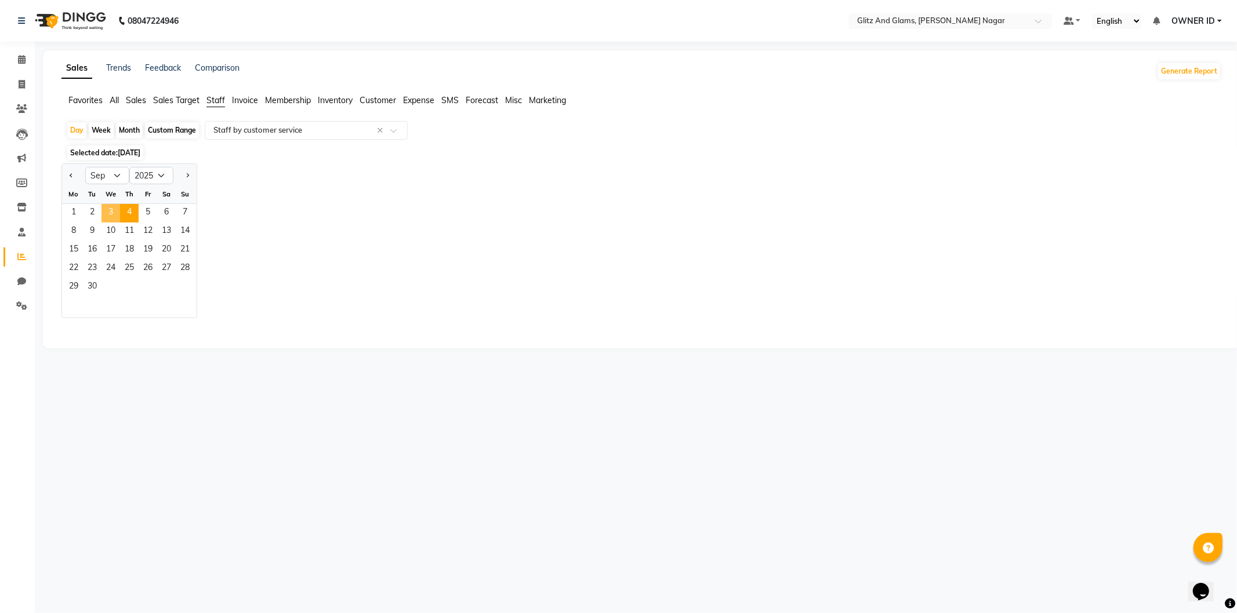
click at [101, 211] on span "3" at bounding box center [110, 213] width 19 height 19
select select "full_report"
select select "csv"
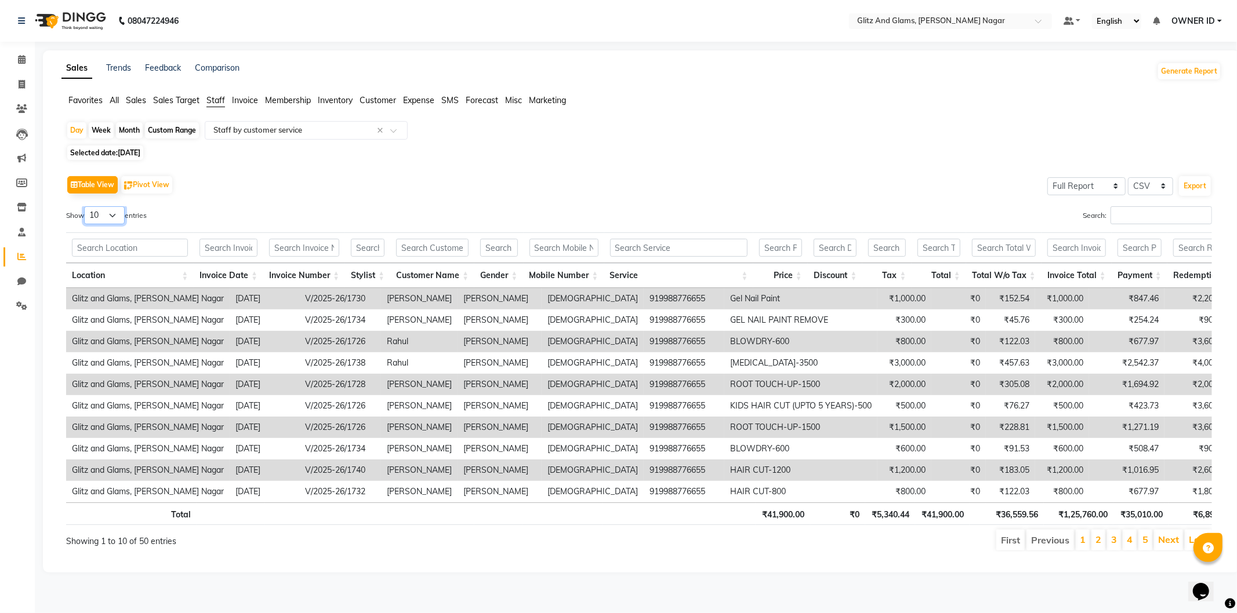
drag, startPoint x: 112, startPoint y: 212, endPoint x: 112, endPoint y: 219, distance: 7.0
click at [112, 212] on select "10 25 50 100" at bounding box center [104, 215] width 41 height 18
select select "50"
click at [86, 206] on select "10 25 50 100" at bounding box center [104, 215] width 41 height 18
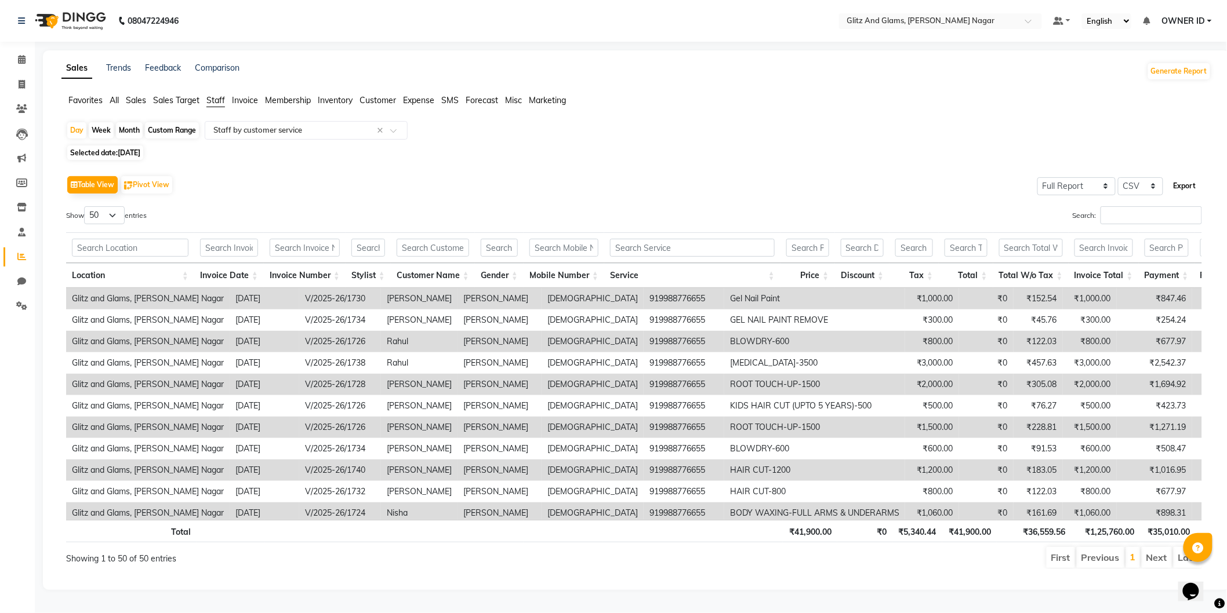
click at [1184, 181] on button "Export" at bounding box center [1185, 186] width 32 height 20
click at [255, 129] on input "text" at bounding box center [294, 131] width 167 height 12
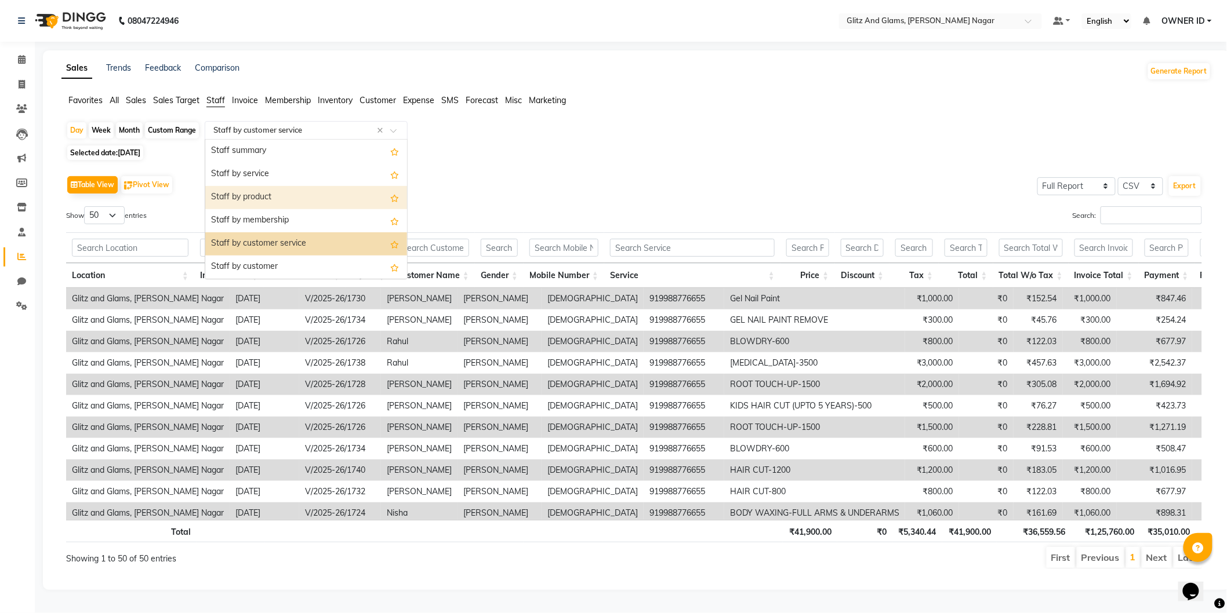
click at [261, 195] on div "Staff by product" at bounding box center [306, 197] width 202 height 23
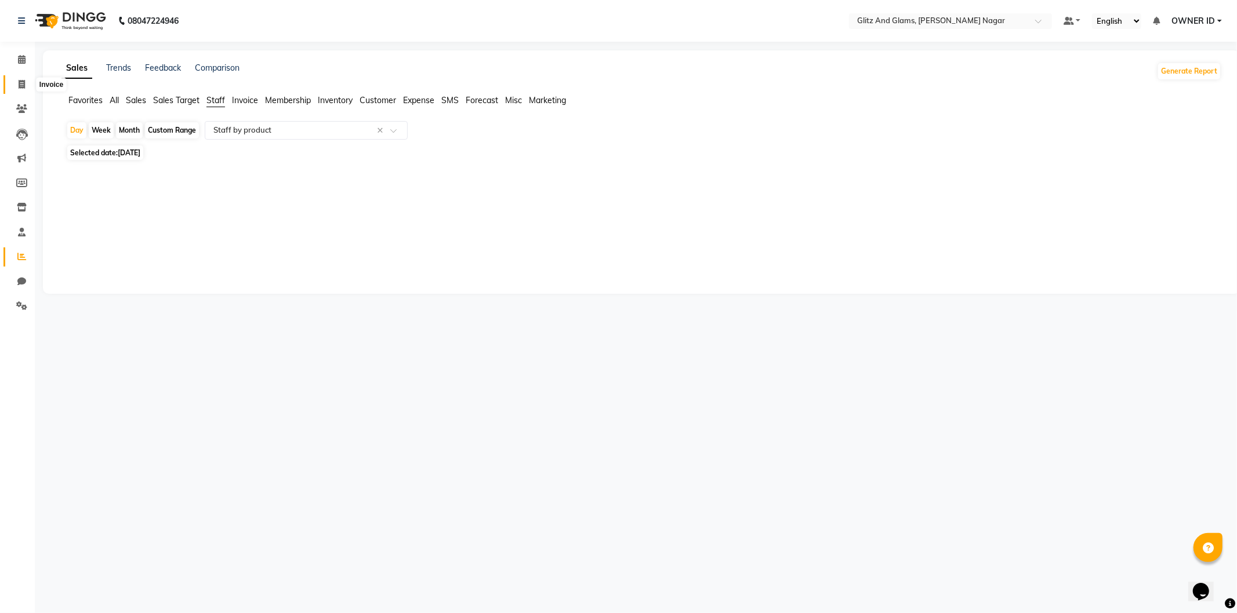
click at [14, 82] on span at bounding box center [22, 84] width 20 height 13
select select "service"
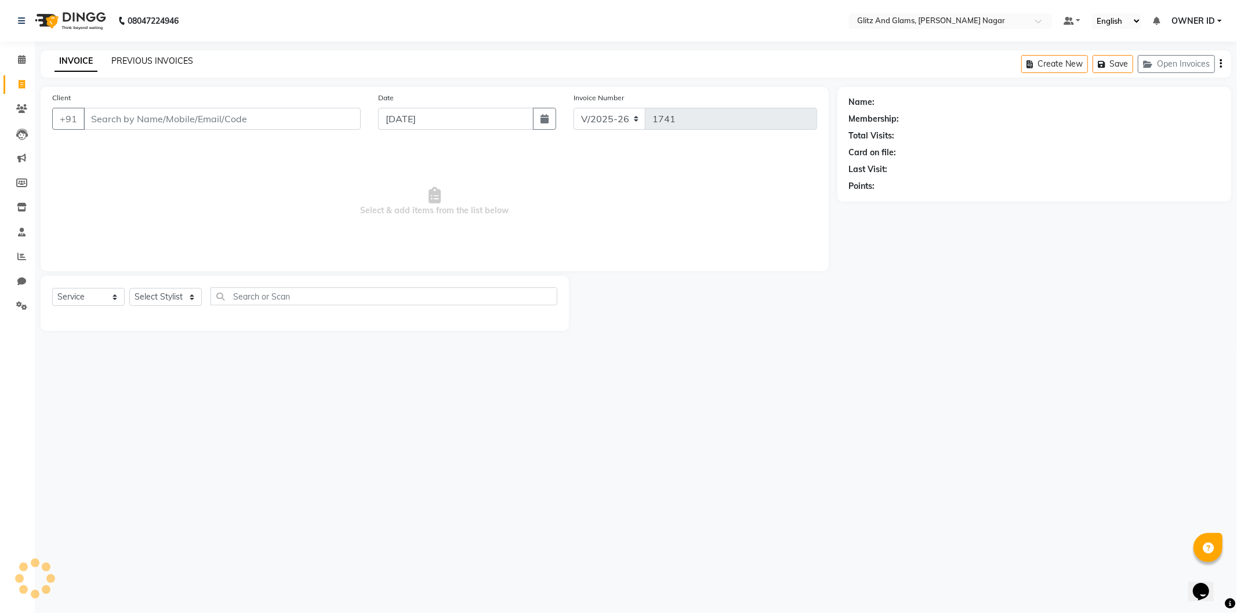
click at [165, 57] on link "PREVIOUS INVOICES" at bounding box center [152, 61] width 82 height 10
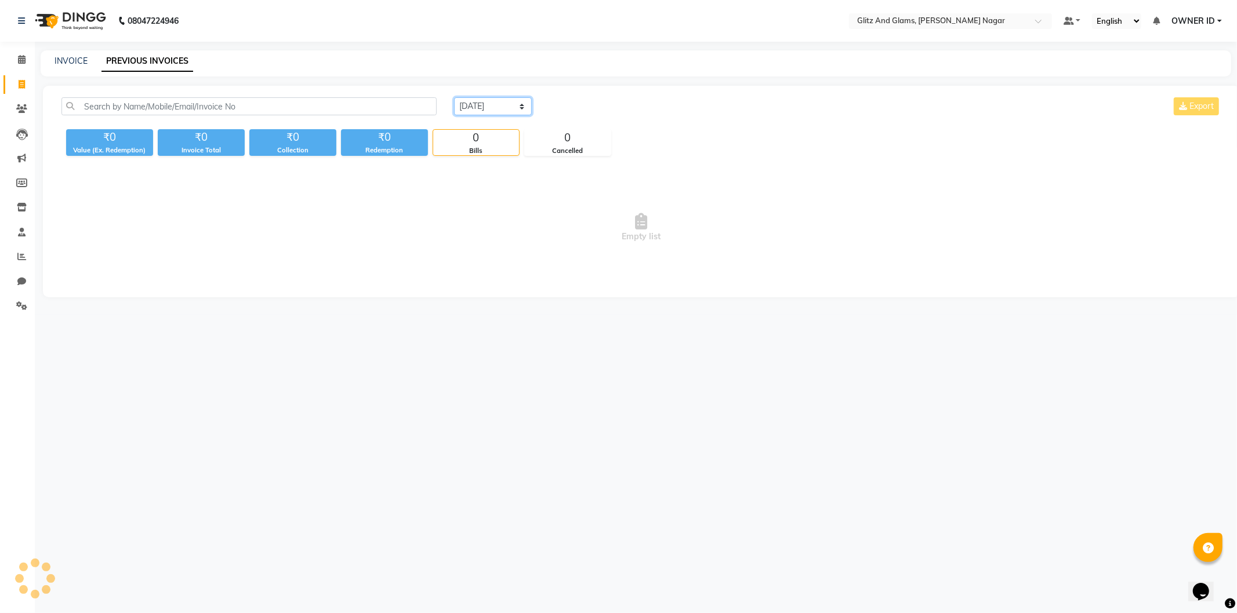
click at [480, 108] on select "Today Yesterday Custom Range" at bounding box center [493, 106] width 78 height 18
select select "yesterday"
click at [454, 97] on select "Today Yesterday Custom Range" at bounding box center [493, 106] width 78 height 18
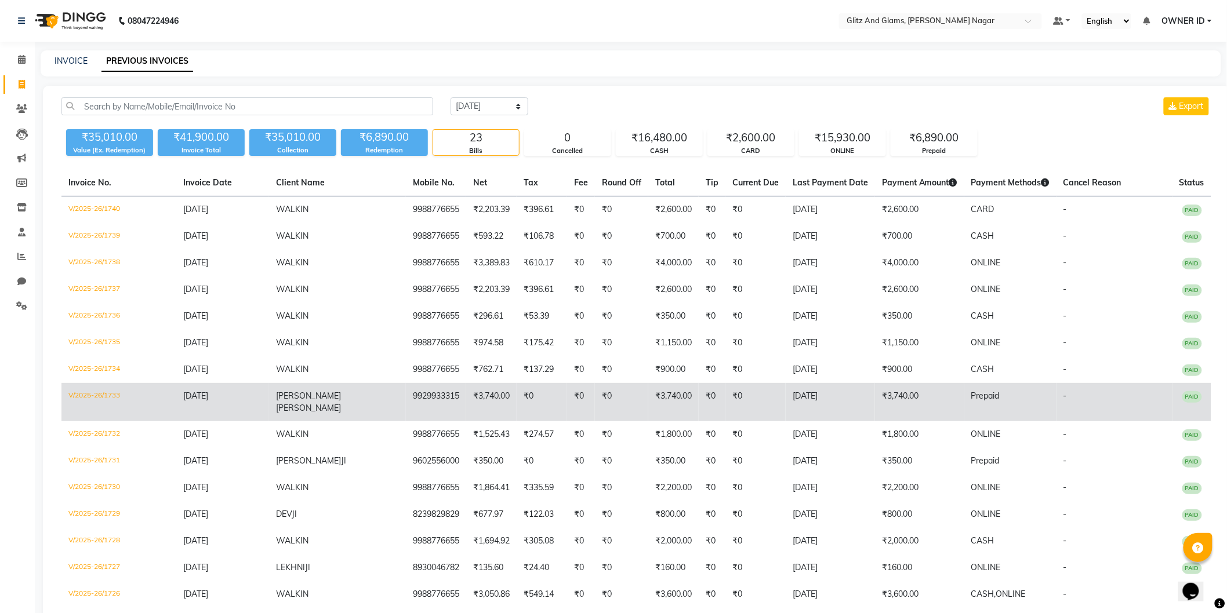
click at [78, 395] on td "V/2025-26/1733" at bounding box center [118, 402] width 115 height 38
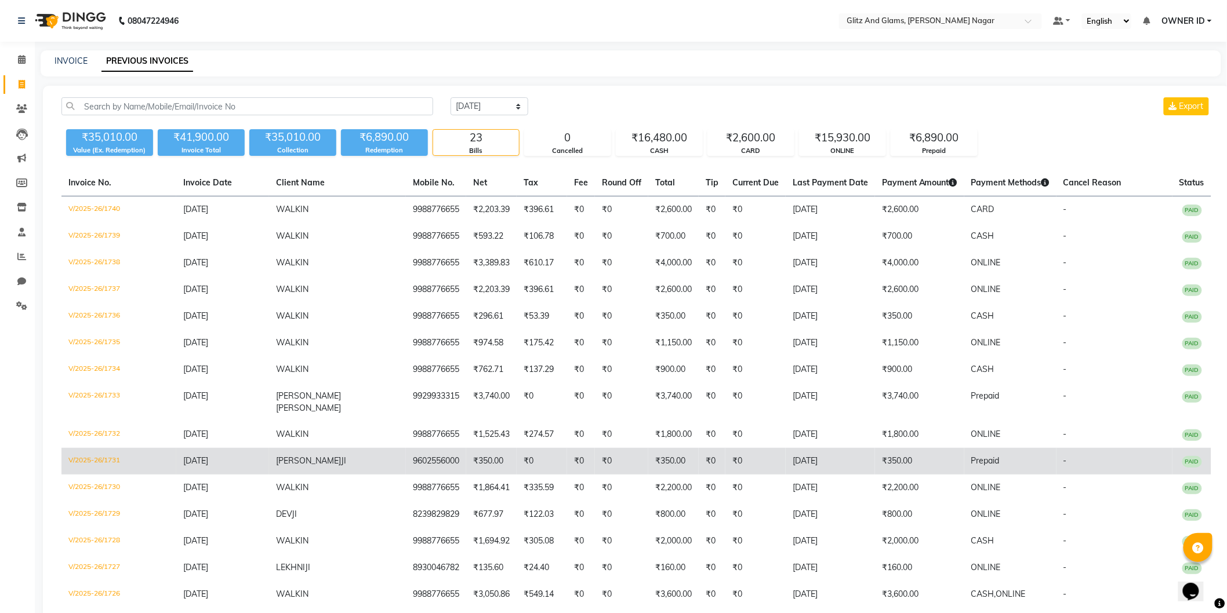
click at [96, 448] on td "V/2025-26/1731" at bounding box center [118, 461] width 115 height 27
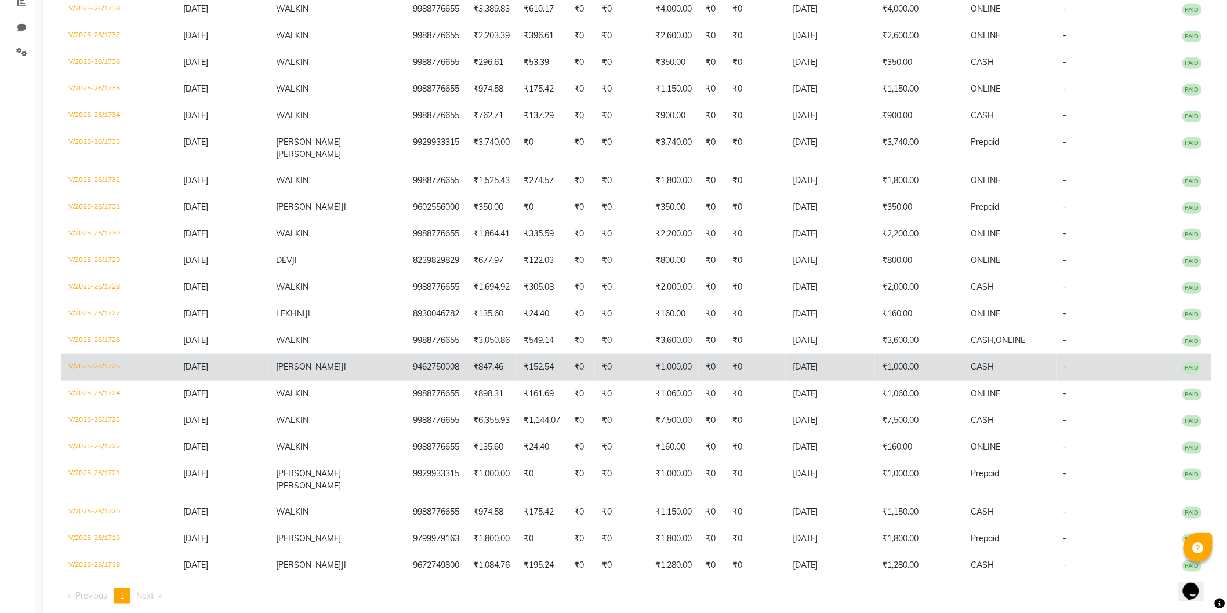
scroll to position [255, 0]
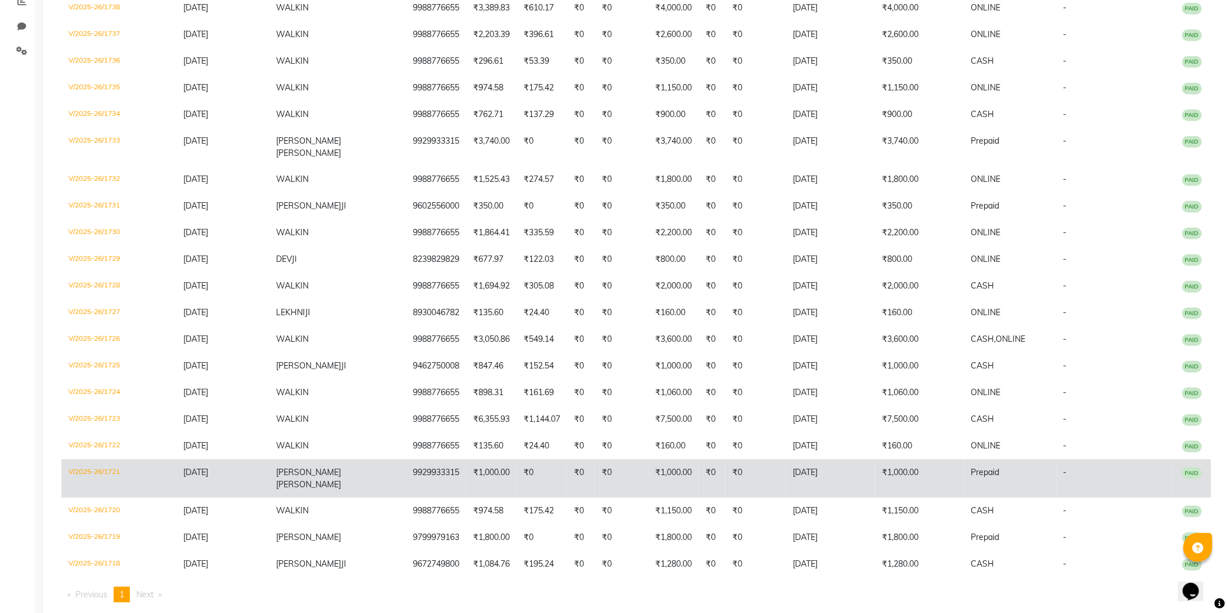
click at [112, 460] on td "V/2025-26/1721" at bounding box center [118, 479] width 115 height 38
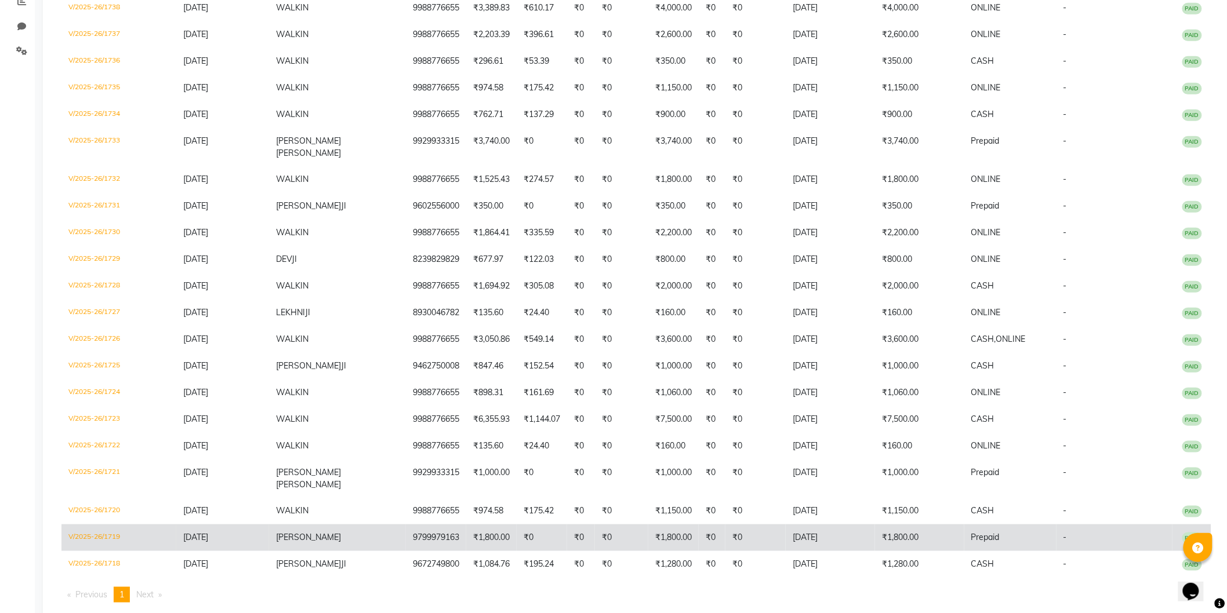
click at [74, 525] on td "V/2025-26/1719" at bounding box center [118, 538] width 115 height 27
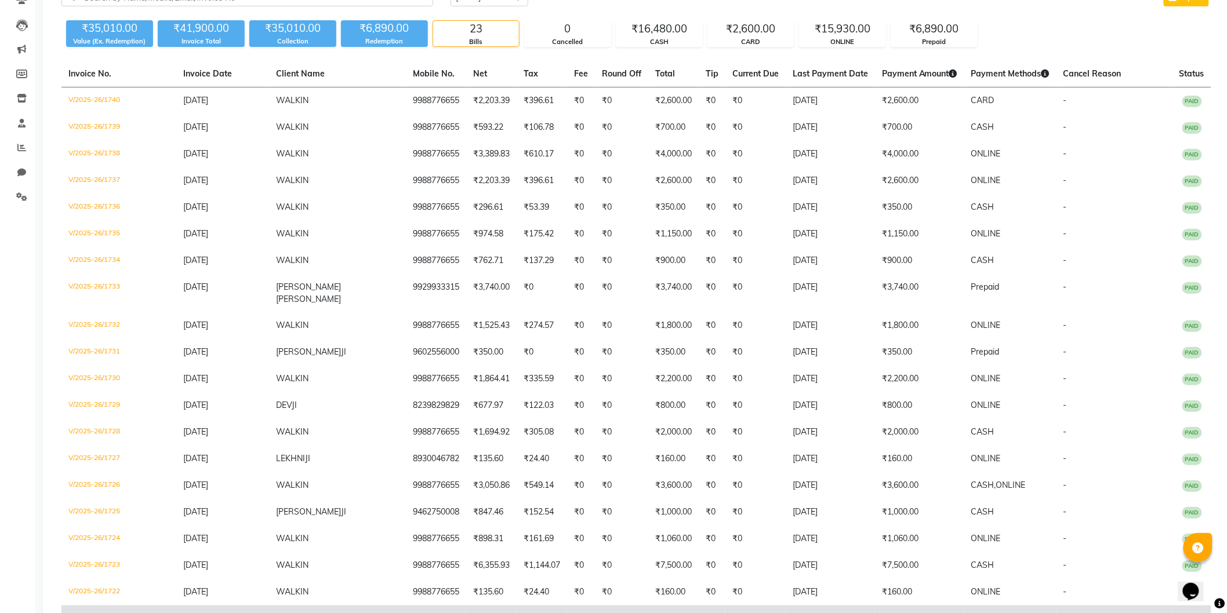
scroll to position [61, 0]
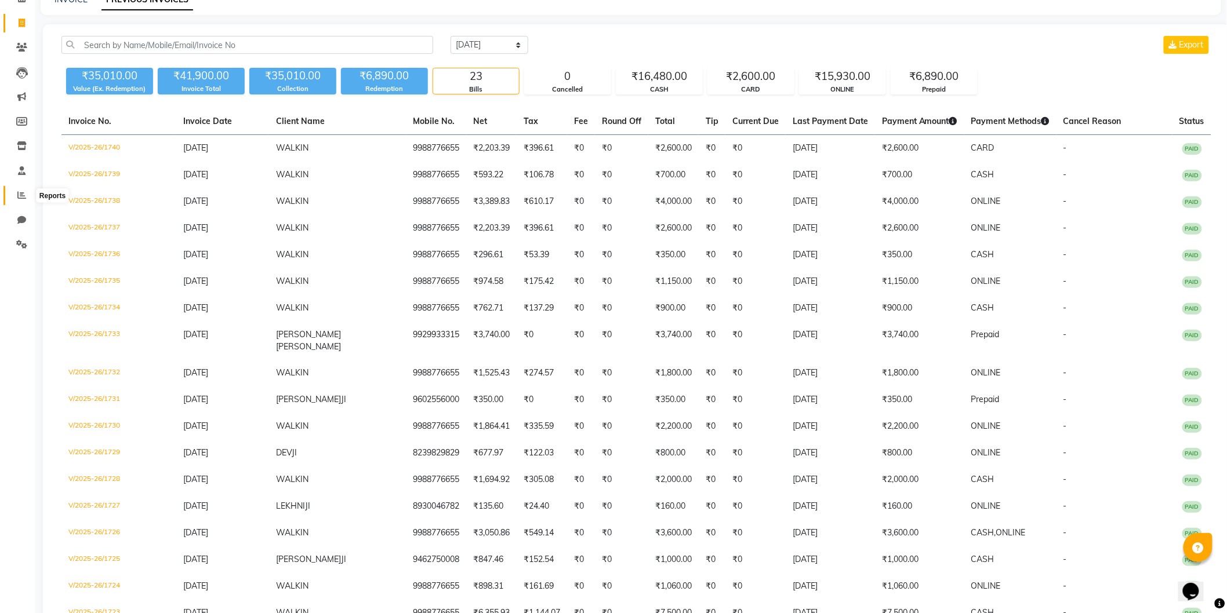
click at [13, 201] on span at bounding box center [22, 195] width 20 height 13
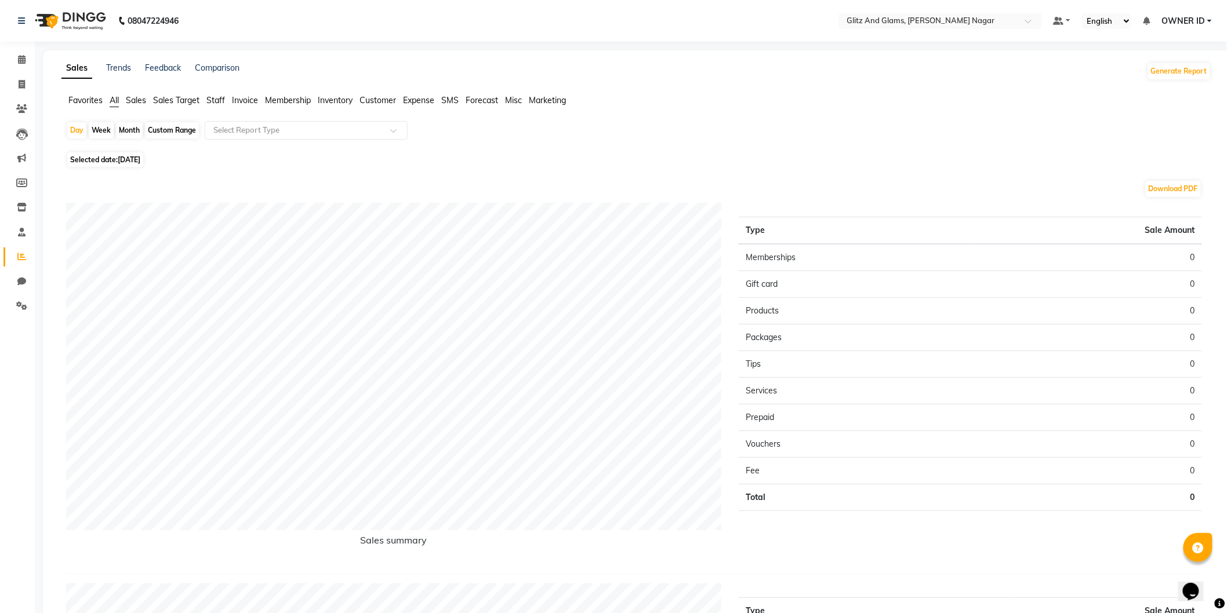
drag, startPoint x: 216, startPoint y: 99, endPoint x: 240, endPoint y: 145, distance: 52.4
click at [216, 99] on span "Staff" at bounding box center [215, 100] width 19 height 10
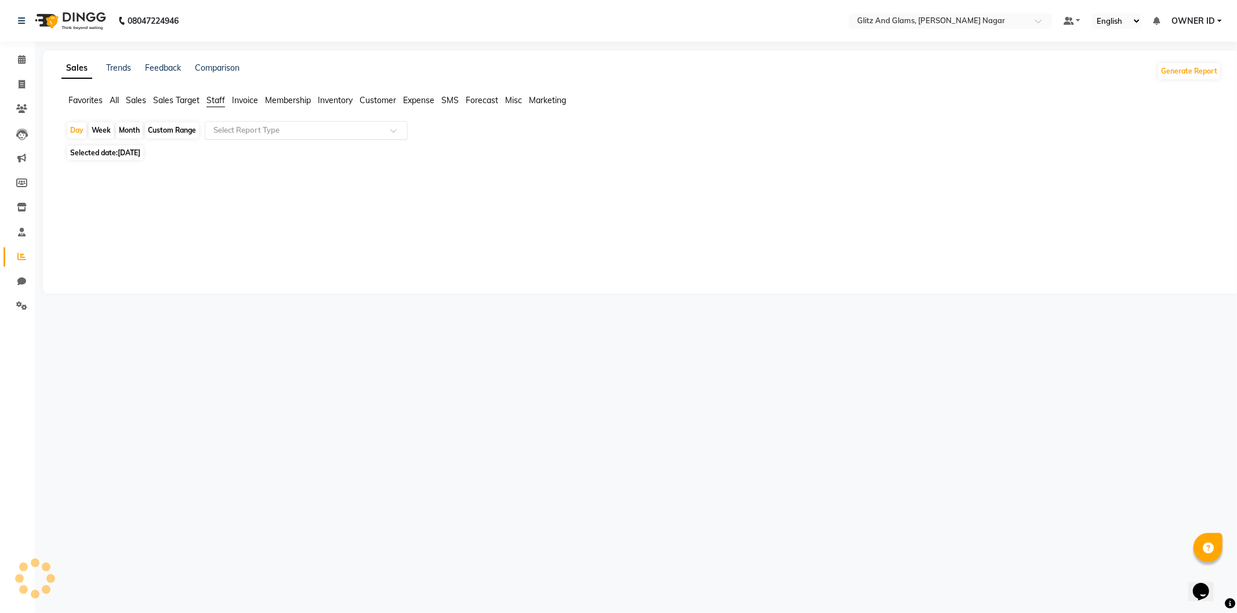
click at [241, 133] on input "text" at bounding box center [294, 131] width 167 height 12
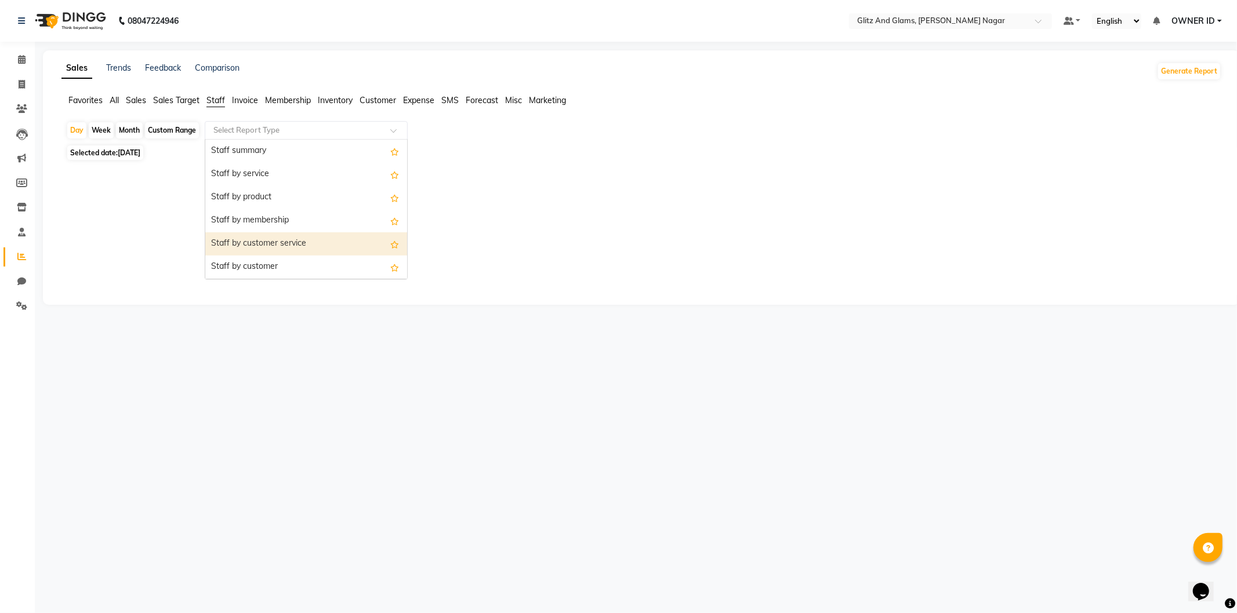
click at [275, 250] on div "Staff by customer service" at bounding box center [306, 243] width 202 height 23
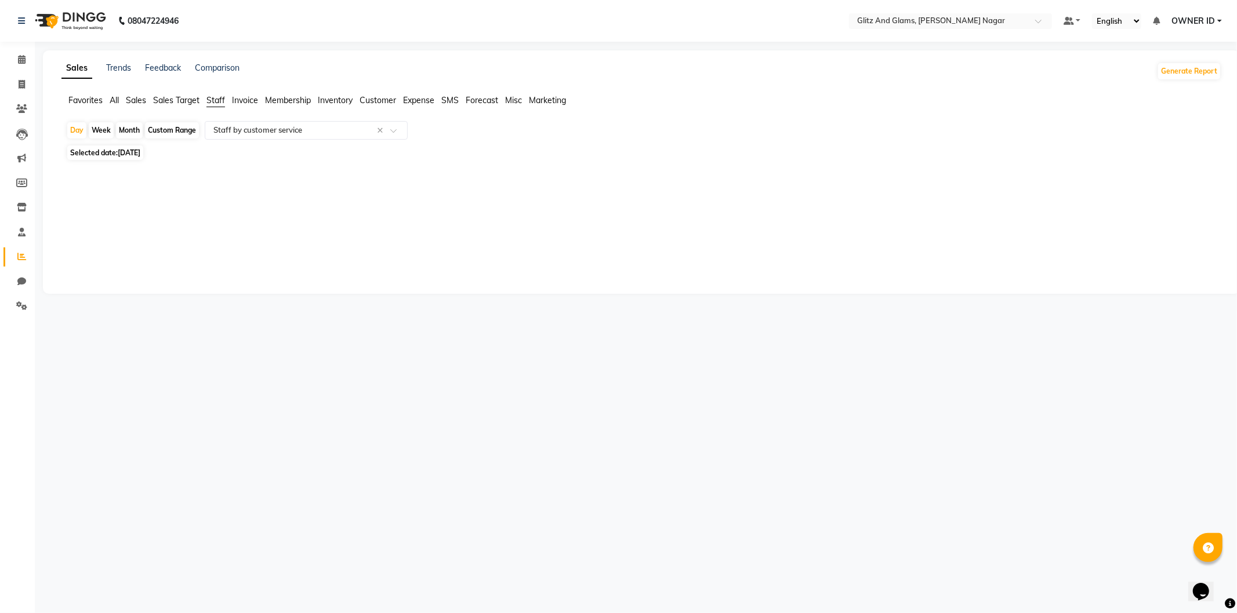
click at [161, 135] on div "Custom Range" at bounding box center [172, 130] width 54 height 16
select select "9"
select select "2025"
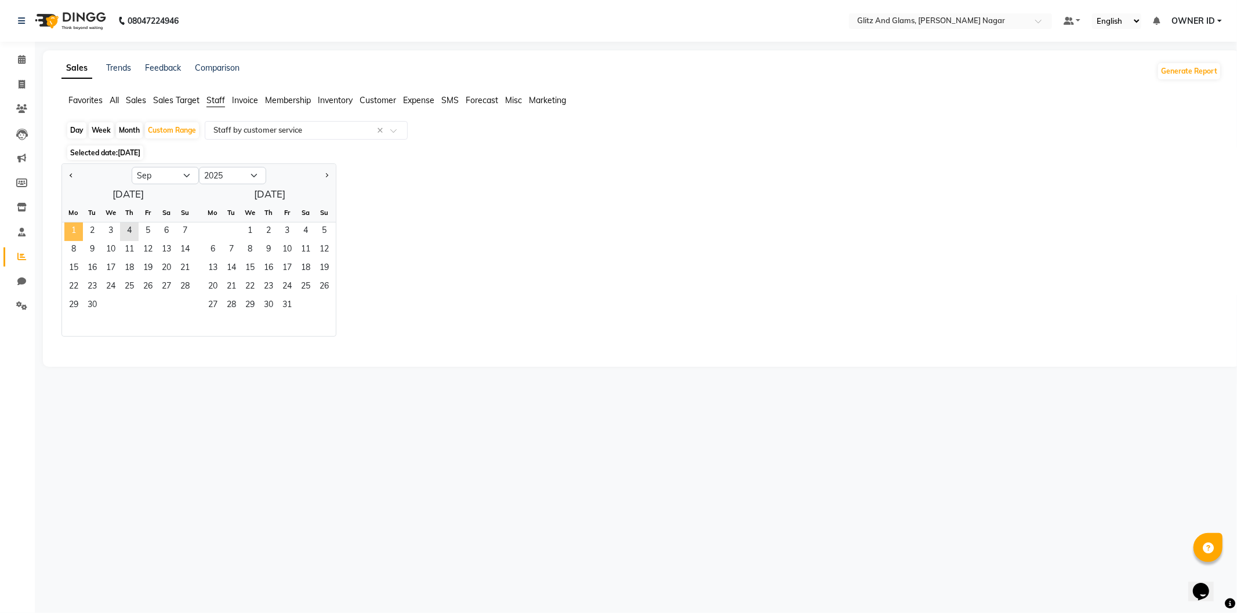
click at [70, 227] on span "1" at bounding box center [73, 232] width 19 height 19
click at [96, 229] on span "2" at bounding box center [92, 232] width 19 height 19
select select "full_report"
select select "csv"
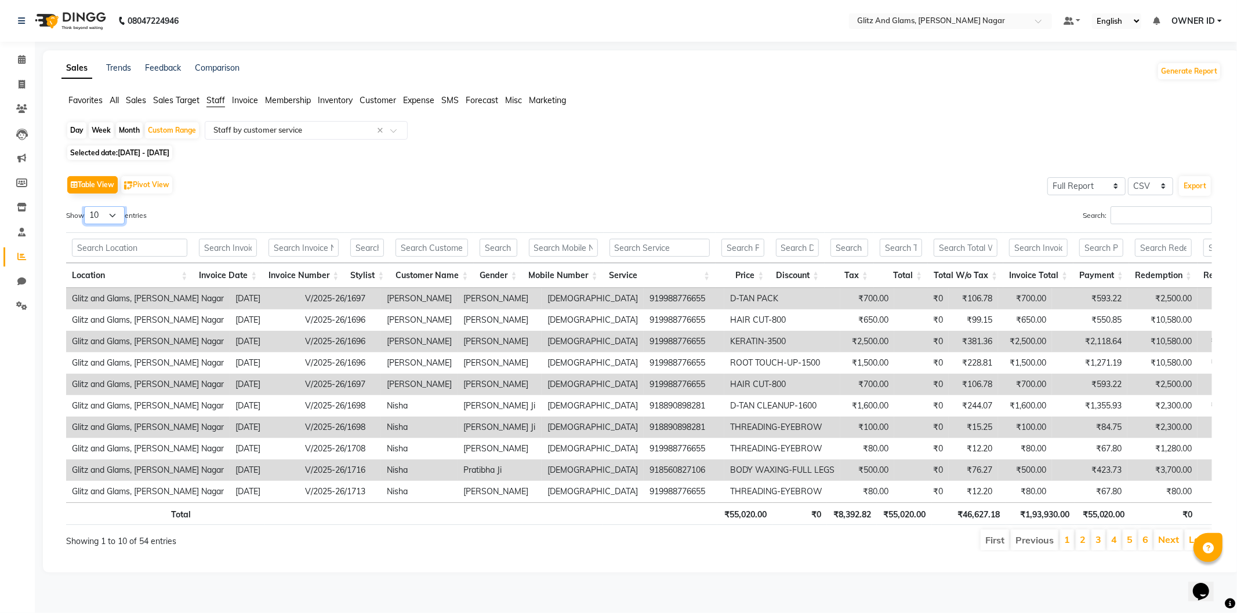
drag, startPoint x: 115, startPoint y: 217, endPoint x: 114, endPoint y: 223, distance: 5.8
click at [115, 217] on select "10 25 50 100" at bounding box center [104, 215] width 41 height 18
select select "100"
click at [86, 206] on select "10 25 50 100" at bounding box center [104, 215] width 41 height 18
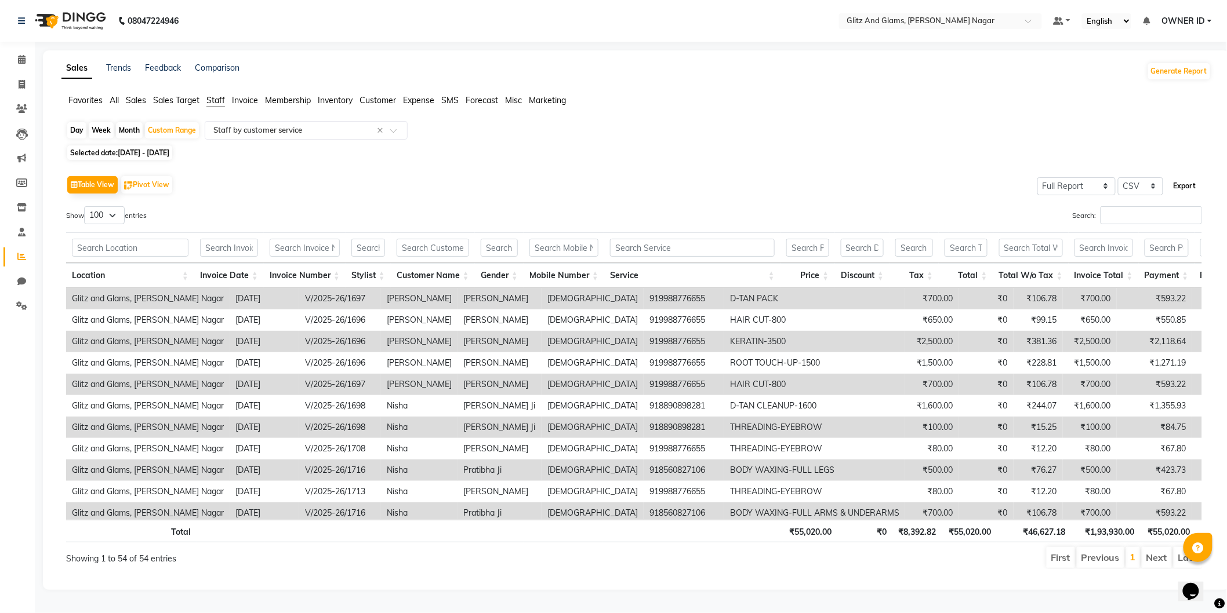
click at [1185, 178] on button "Export" at bounding box center [1185, 186] width 32 height 20
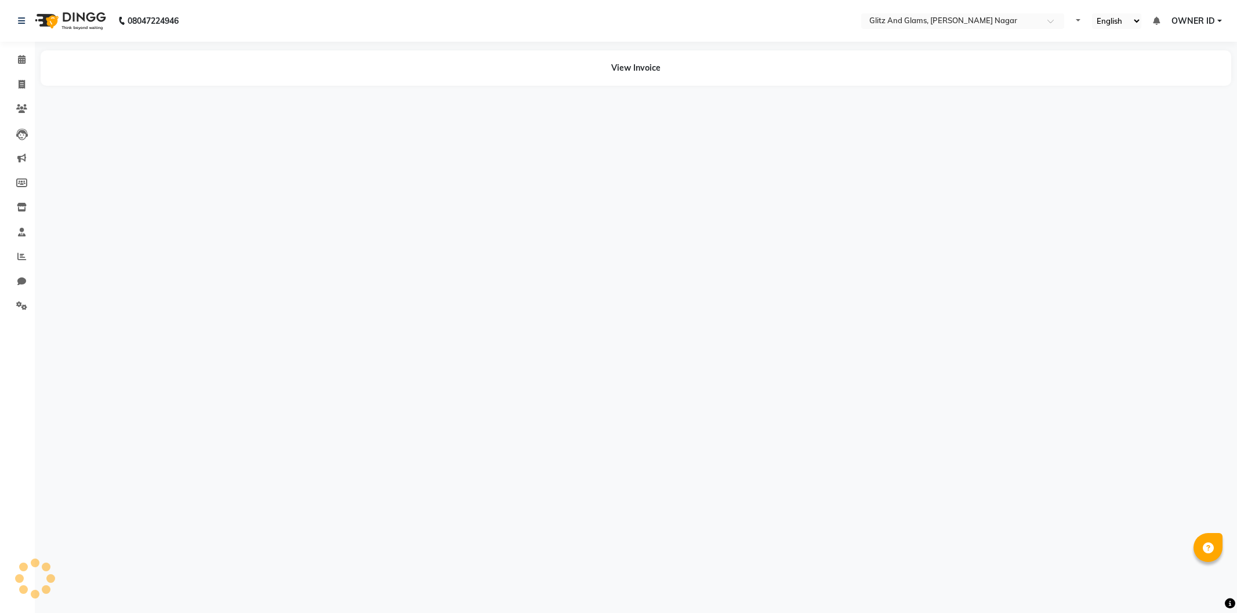
select select "en"
